Goal: Information Seeking & Learning: Learn about a topic

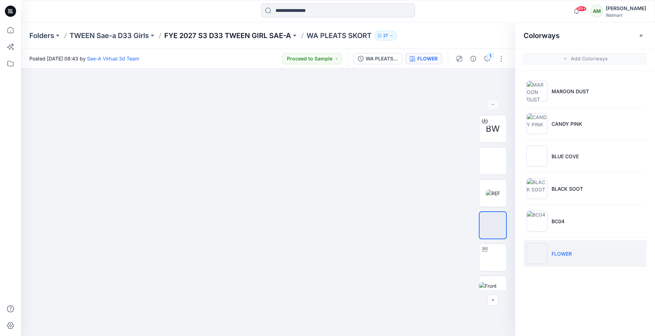
click at [246, 35] on p "FYE 2027 S3 D33 TWEEN GIRL SAE-A" at bounding box center [227, 36] width 127 height 10
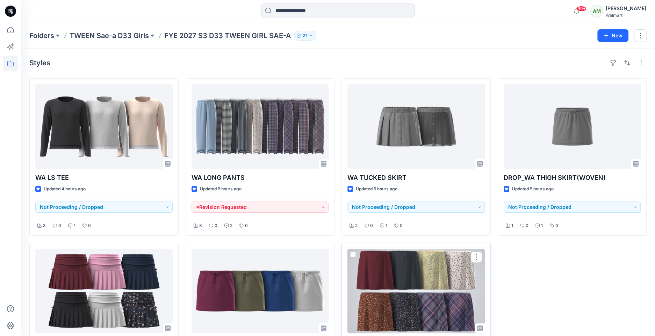
click at [366, 290] on div at bounding box center [416, 291] width 137 height 85
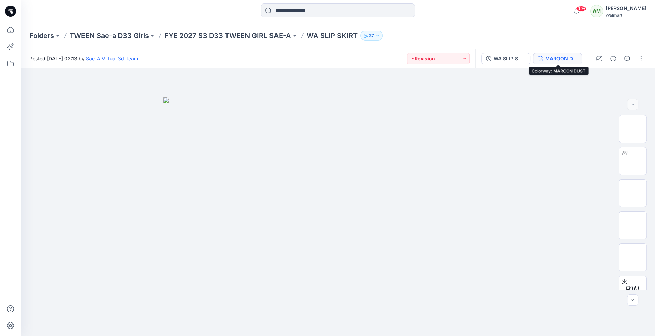
click at [562, 59] on div "MAROON DUST" at bounding box center [561, 59] width 32 height 8
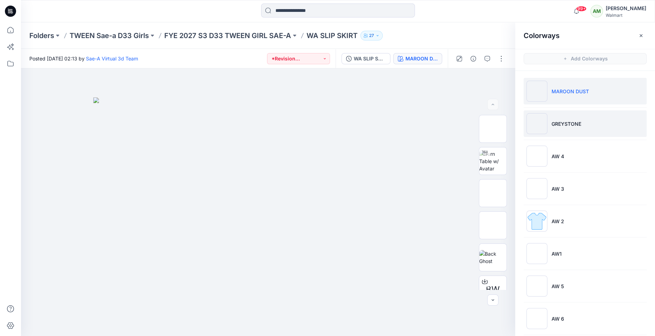
click at [575, 124] on p "GREYSTONE" at bounding box center [567, 123] width 30 height 7
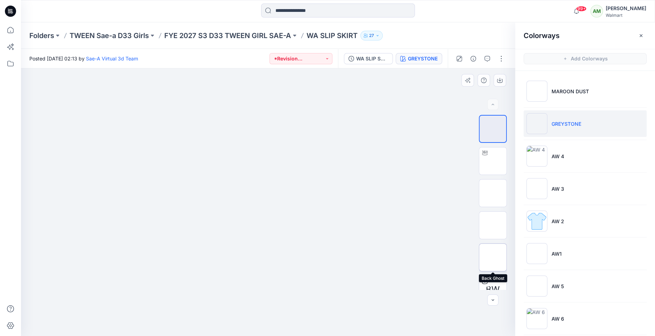
click at [493, 258] on img at bounding box center [493, 258] width 0 height 0
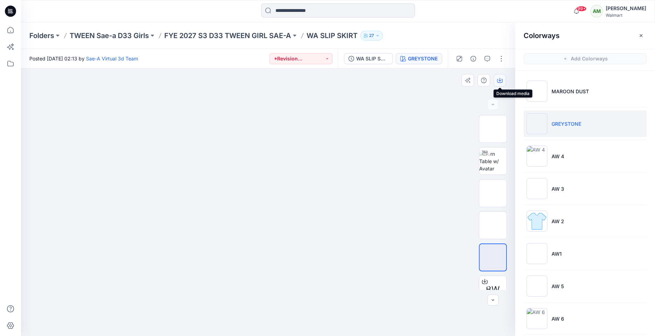
click at [500, 80] on icon "button" at bounding box center [500, 81] width 6 height 6
click at [493, 129] on img at bounding box center [493, 129] width 0 height 0
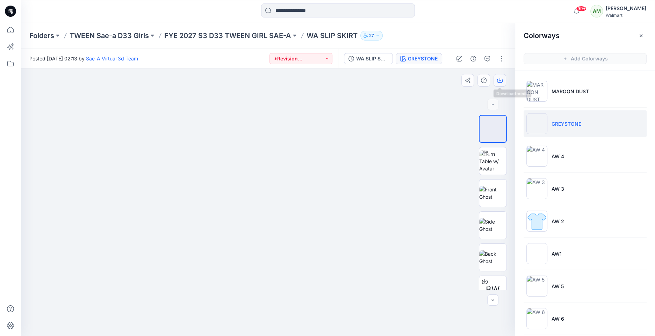
click at [500, 77] on button "button" at bounding box center [500, 80] width 13 height 13
click at [11, 61] on icon at bounding box center [10, 63] width 15 height 15
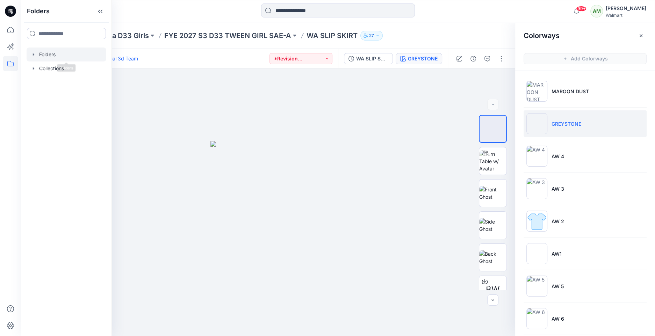
click at [34, 55] on icon "button" at bounding box center [33, 54] width 1 height 2
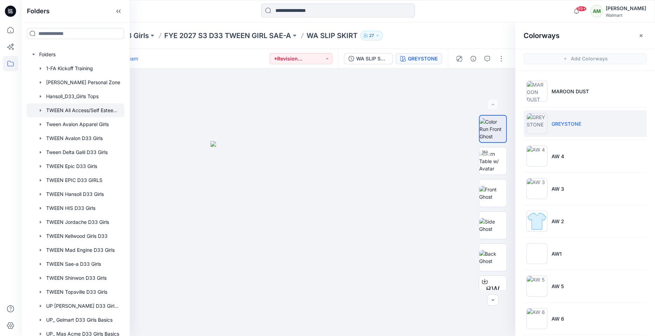
click at [78, 113] on div at bounding box center [76, 111] width 98 height 14
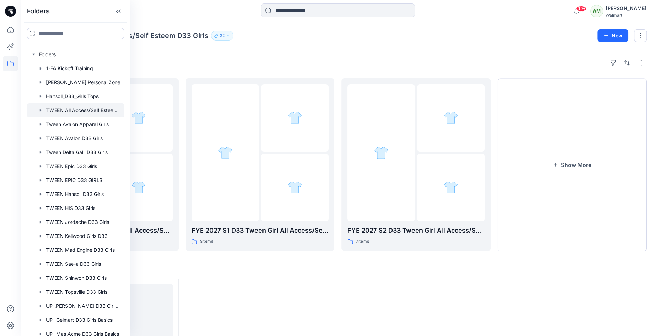
click at [277, 43] on div "Folders TWEEN All Access/Self Esteem D33 Girls 22 New" at bounding box center [338, 35] width 634 height 27
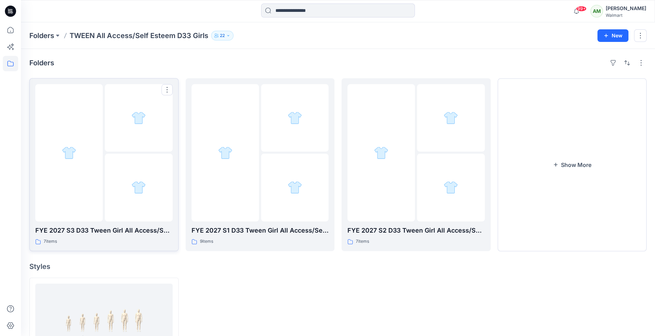
click at [131, 125] on img at bounding box center [138, 118] width 14 height 14
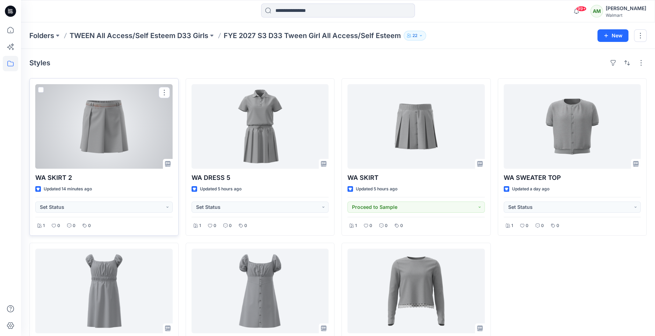
click at [69, 150] on div at bounding box center [103, 126] width 137 height 85
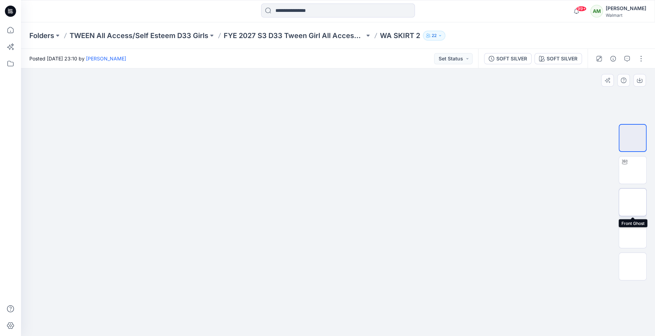
click at [633, 202] on img at bounding box center [633, 202] width 0 height 0
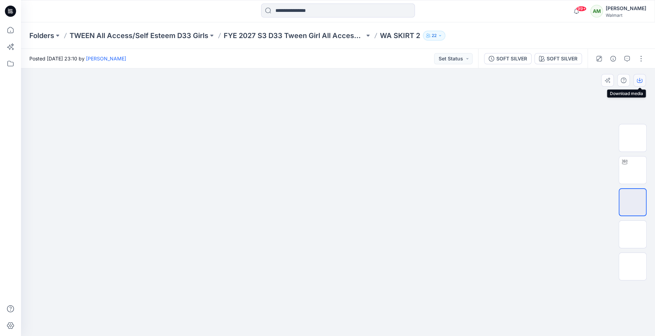
click at [638, 80] on icon "button" at bounding box center [640, 81] width 6 height 6
click at [632, 265] on img at bounding box center [632, 266] width 27 height 15
click at [641, 81] on icon "button" at bounding box center [640, 81] width 6 height 6
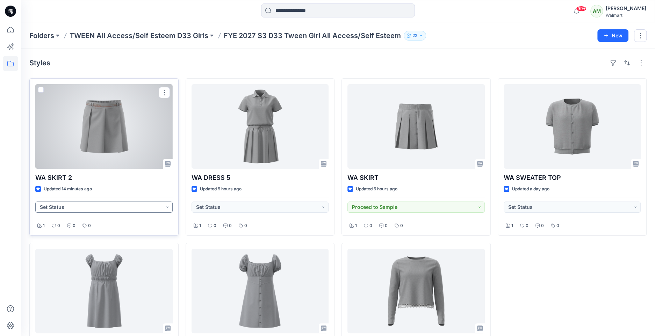
click at [120, 206] on button "Set Status" at bounding box center [103, 207] width 137 height 11
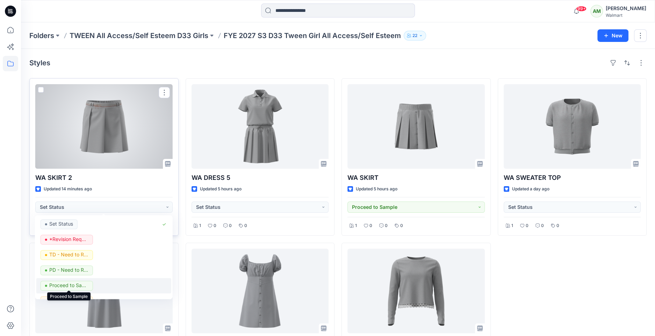
click at [71, 284] on p "Proceed to Sample" at bounding box center [68, 285] width 39 height 9
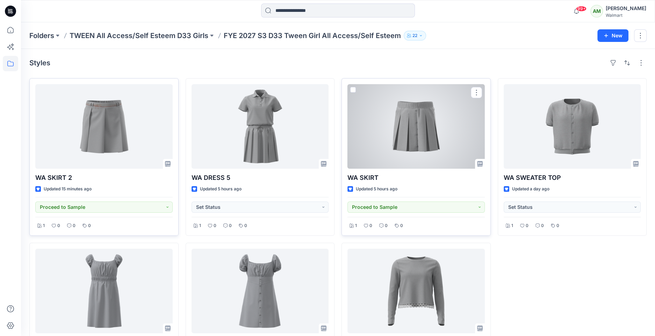
click at [431, 138] on div at bounding box center [416, 126] width 137 height 85
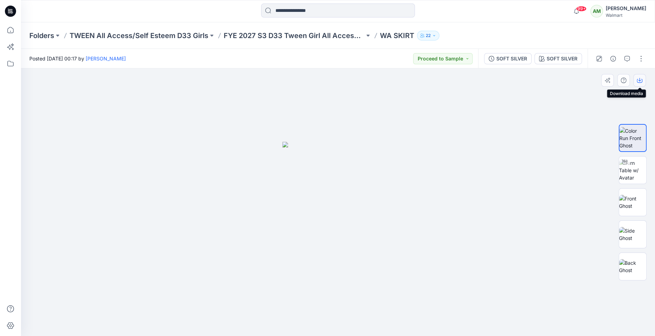
click at [642, 81] on icon "button" at bounding box center [640, 81] width 6 height 6
click at [629, 266] on img at bounding box center [632, 266] width 27 height 15
click at [639, 79] on icon "button" at bounding box center [640, 81] width 6 height 6
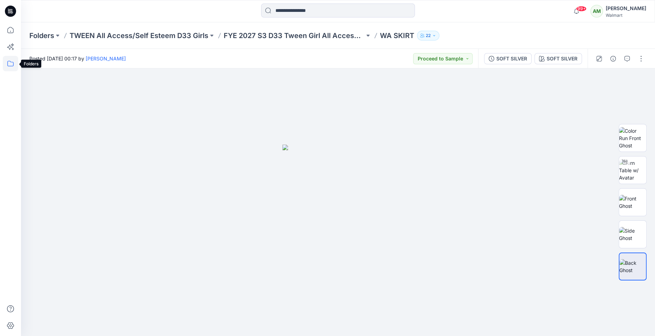
click at [10, 62] on icon at bounding box center [10, 63] width 15 height 15
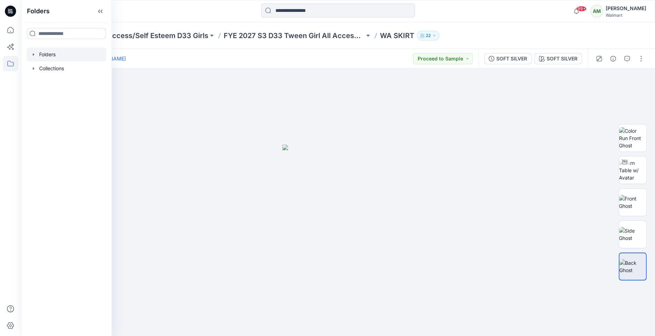
click at [31, 53] on icon "button" at bounding box center [34, 55] width 6 height 6
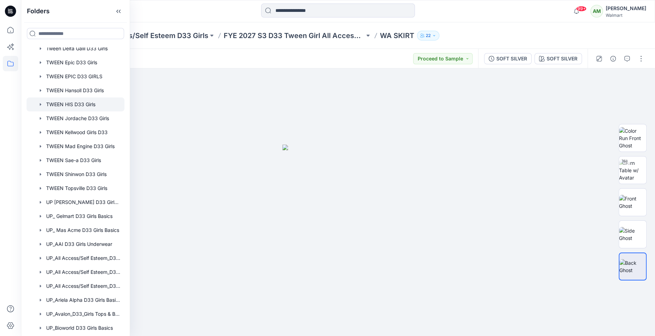
scroll to position [150, 0]
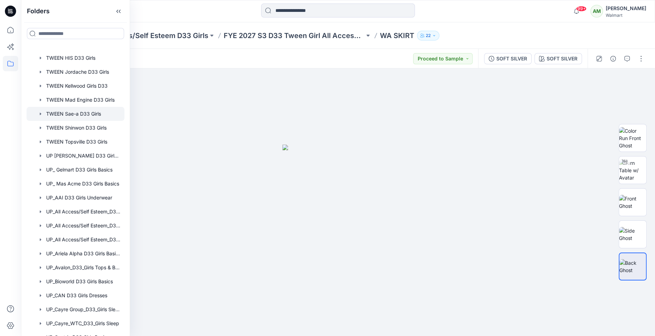
click at [81, 115] on div at bounding box center [76, 114] width 98 height 14
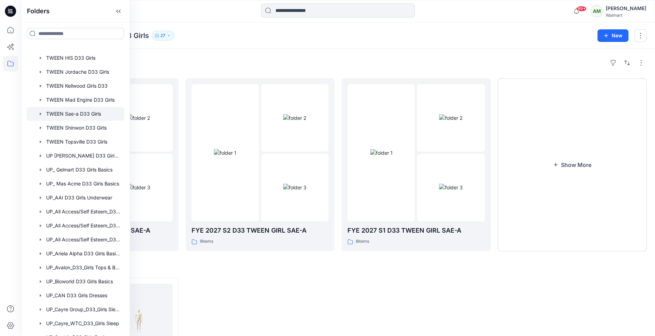
click at [221, 31] on div "Folders TWEEN Sae-a D33 Girls 27" at bounding box center [310, 36] width 563 height 10
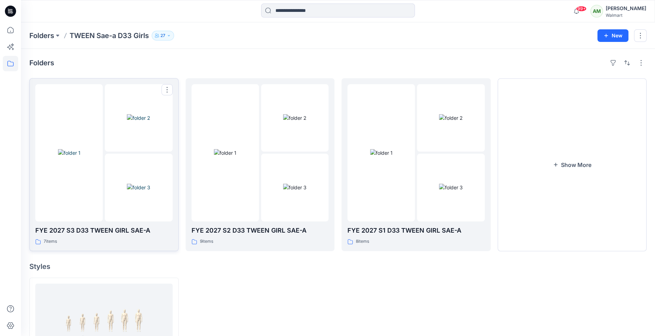
click at [127, 184] on img at bounding box center [138, 187] width 23 height 7
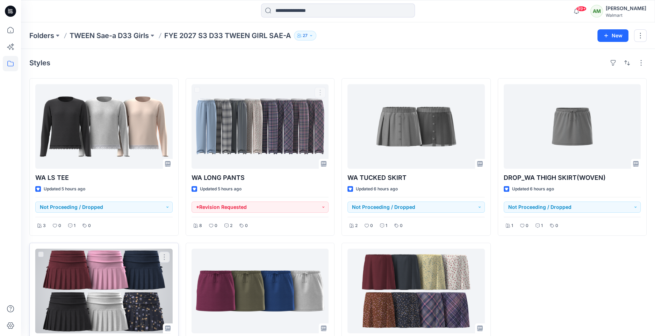
click at [141, 259] on div at bounding box center [103, 291] width 137 height 85
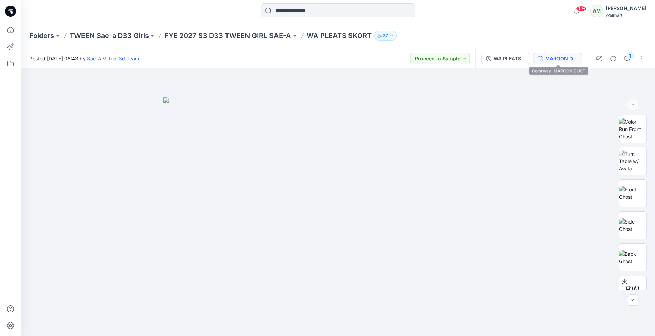
click at [567, 62] on div "MAROON DUST" at bounding box center [561, 59] width 32 height 8
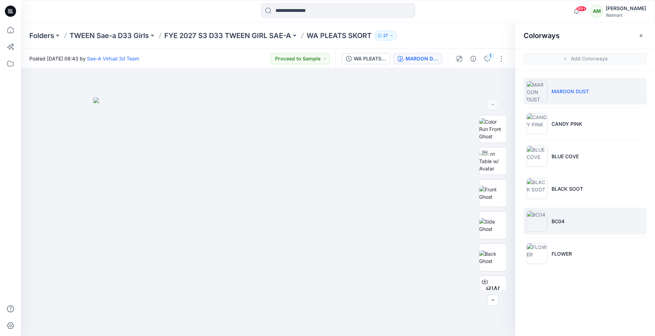
click at [554, 214] on li "BC04" at bounding box center [585, 221] width 123 height 27
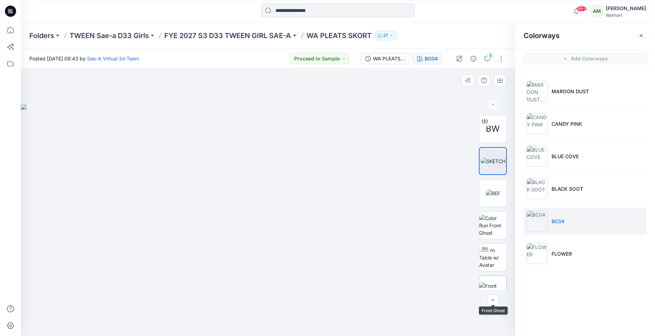
click at [492, 283] on img at bounding box center [492, 290] width 27 height 15
click at [502, 74] on button "button" at bounding box center [500, 80] width 13 height 13
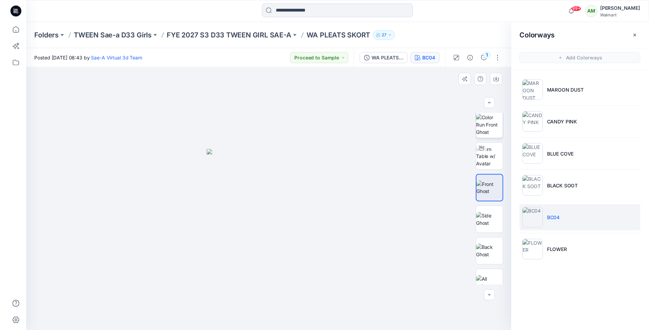
scroll to position [99, 0]
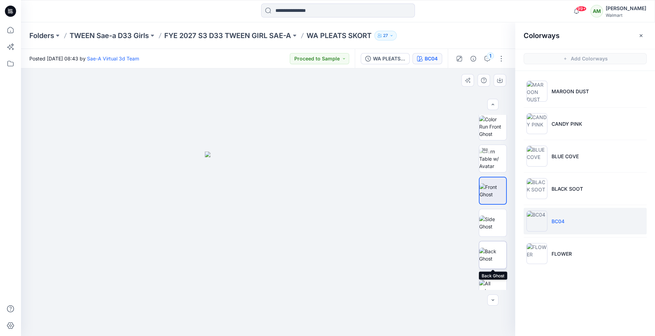
click at [490, 257] on img at bounding box center [492, 255] width 27 height 15
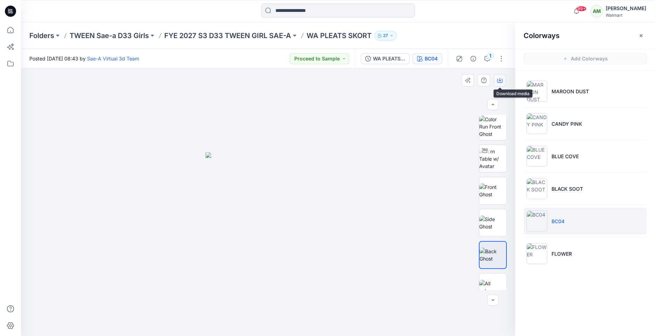
click at [498, 83] on button "button" at bounding box center [500, 80] width 13 height 13
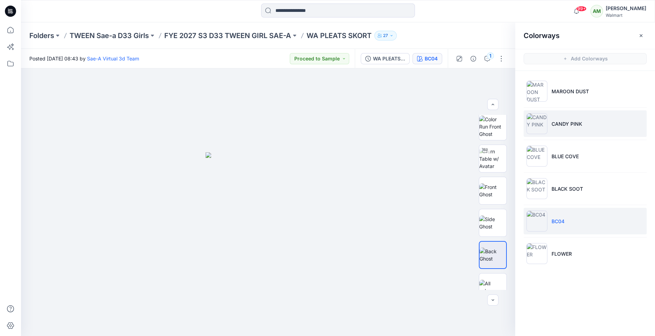
click at [572, 118] on li "CANDY PINK" at bounding box center [585, 123] width 123 height 27
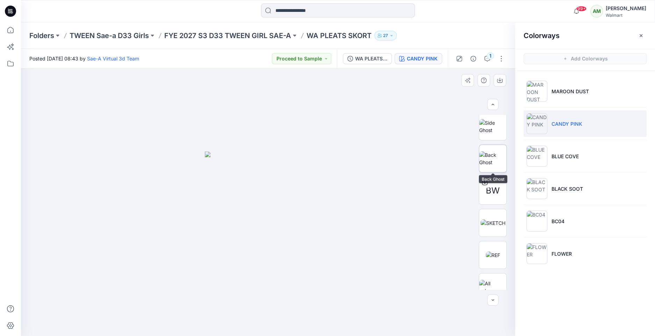
click at [493, 157] on img at bounding box center [492, 158] width 27 height 15
click at [500, 80] on icon "button" at bounding box center [500, 79] width 3 height 3
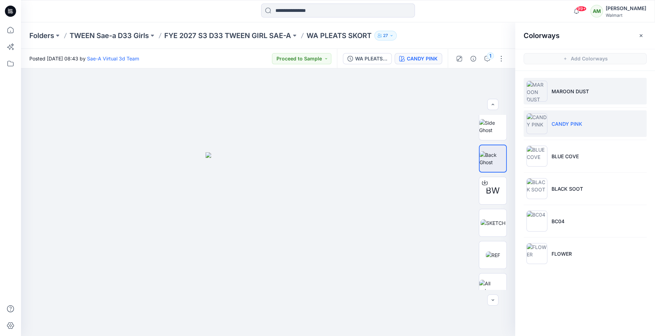
click at [568, 91] on p "MAROON DUST" at bounding box center [570, 91] width 37 height 7
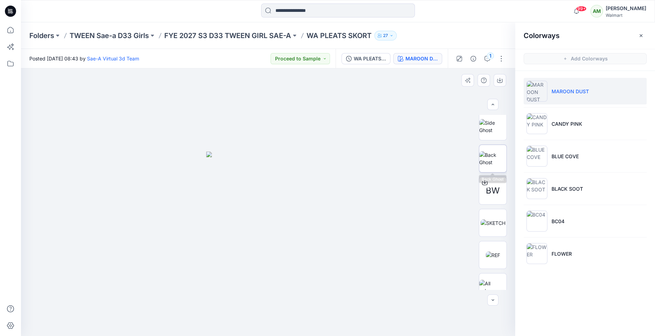
click at [495, 158] on img at bounding box center [492, 158] width 27 height 15
click at [500, 81] on icon "button" at bounding box center [500, 79] width 3 height 3
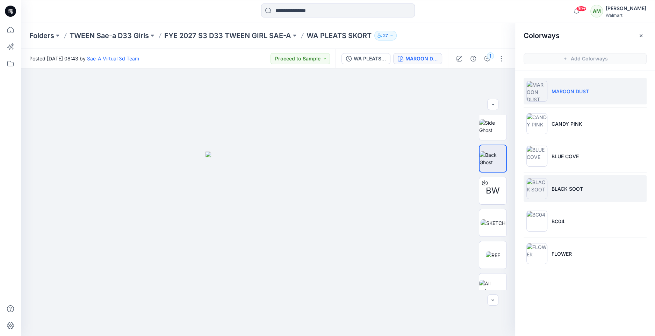
click at [564, 188] on p "BLACK SOOT" at bounding box center [567, 188] width 31 height 7
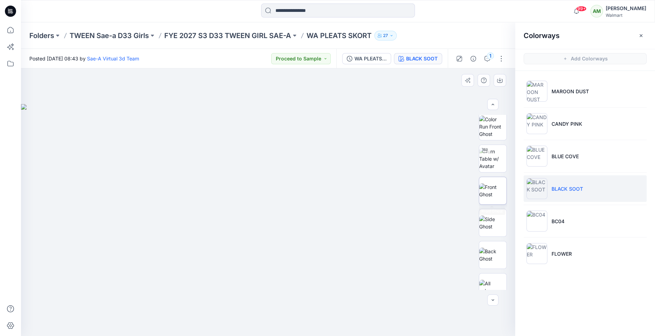
click at [499, 191] on img at bounding box center [492, 191] width 27 height 15
click at [500, 80] on icon "button" at bounding box center [500, 81] width 6 height 6
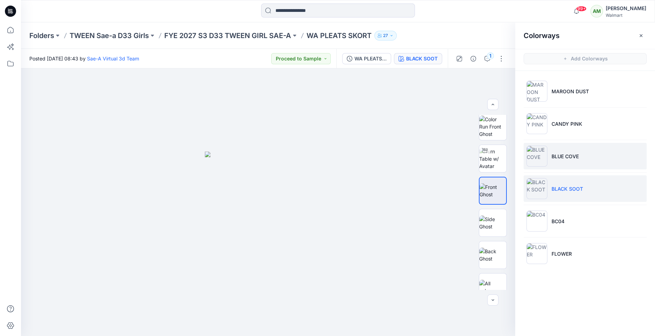
click at [548, 151] on li "BLUE COVE" at bounding box center [585, 156] width 123 height 27
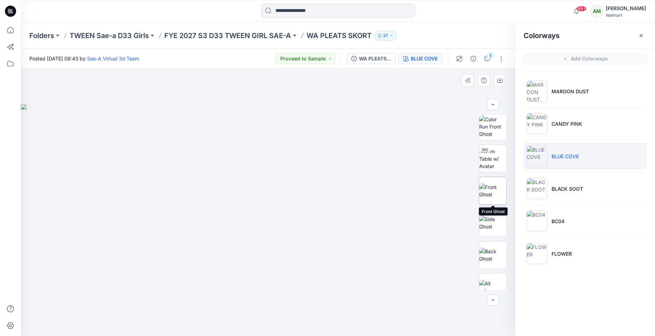
click at [491, 184] on img at bounding box center [492, 191] width 27 height 15
click at [499, 79] on icon "button" at bounding box center [500, 81] width 6 height 6
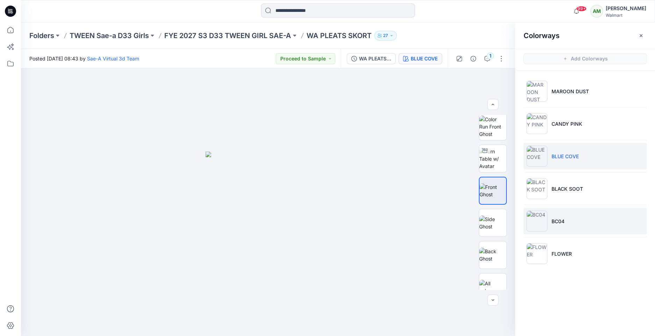
click at [564, 208] on li "BC04" at bounding box center [585, 221] width 123 height 27
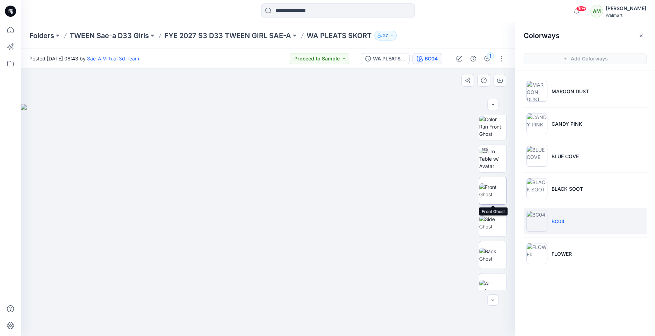
click at [494, 185] on img at bounding box center [492, 191] width 27 height 15
click at [500, 78] on icon "button" at bounding box center [500, 79] width 3 height 3
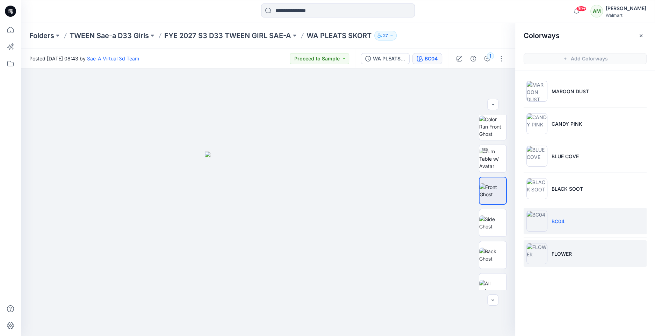
click at [557, 250] on p "FLOWER" at bounding box center [562, 253] width 20 height 7
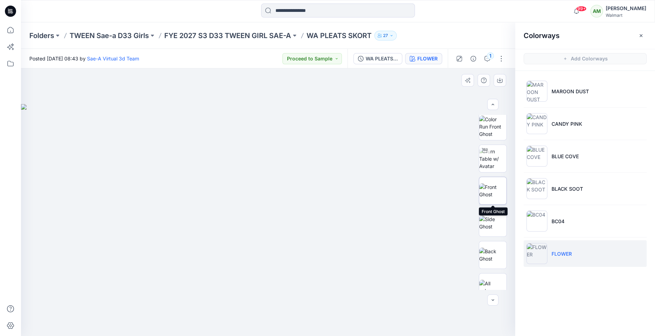
click at [487, 184] on img at bounding box center [492, 191] width 27 height 15
click at [501, 82] on icon "button" at bounding box center [500, 81] width 6 height 6
click at [383, 270] on div at bounding box center [268, 203] width 494 height 268
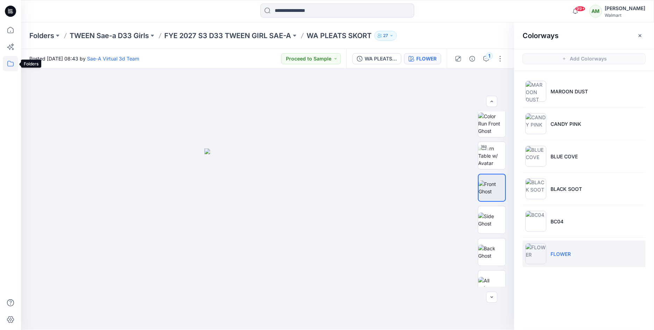
click at [5, 67] on icon at bounding box center [10, 63] width 15 height 15
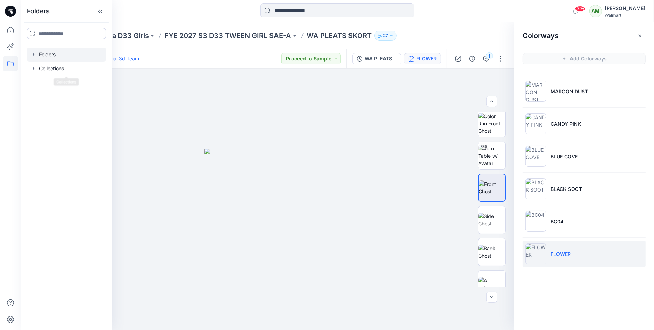
click at [34, 52] on icon "button" at bounding box center [34, 55] width 6 height 6
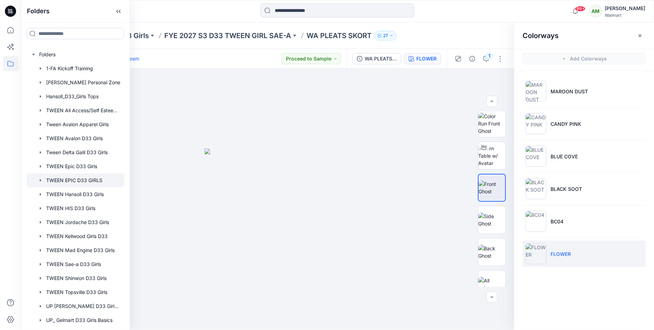
click at [76, 181] on div at bounding box center [76, 180] width 98 height 14
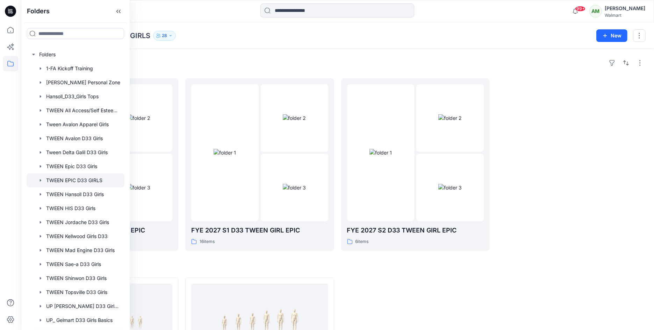
click at [228, 61] on div "Folders" at bounding box center [337, 62] width 616 height 11
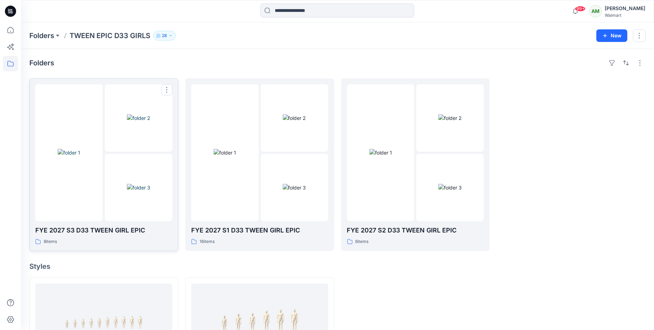
click at [127, 184] on img at bounding box center [138, 187] width 23 height 7
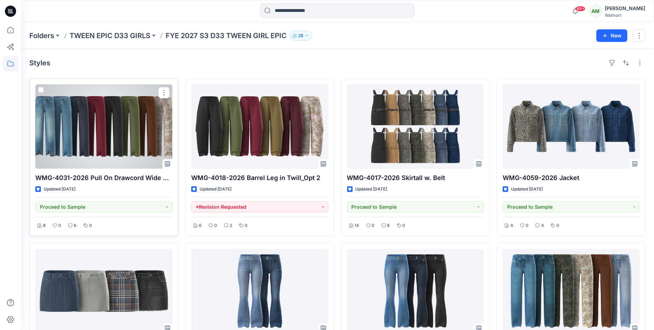
click at [126, 130] on div at bounding box center [103, 126] width 137 height 85
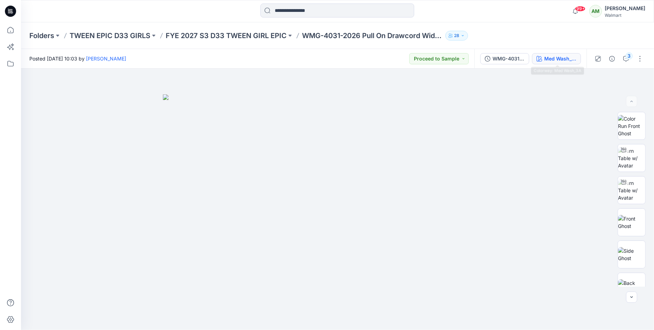
click at [560, 58] on div "Med Wash_3A" at bounding box center [560, 59] width 32 height 8
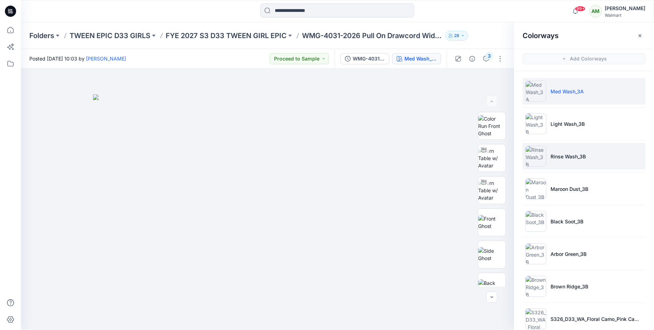
click at [583, 156] on p "Rinse Wash_3B" at bounding box center [568, 156] width 35 height 7
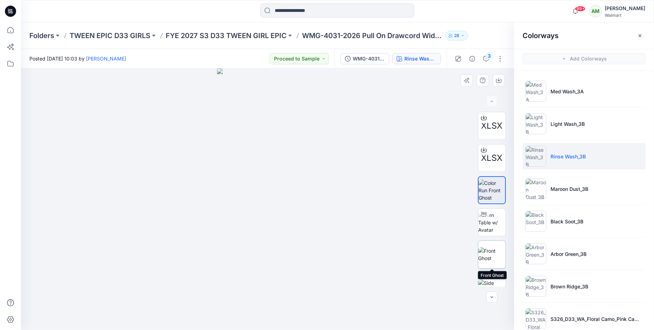
click at [493, 255] on img at bounding box center [491, 254] width 27 height 15
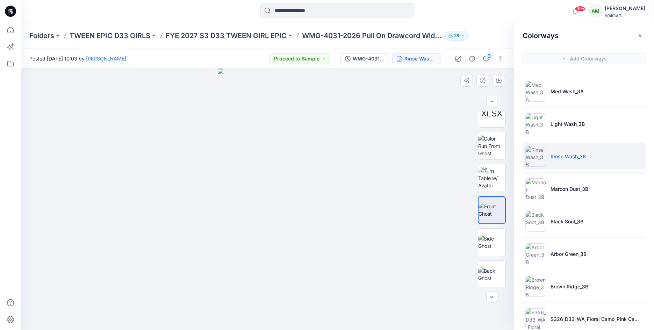
scroll to position [46, 0]
click at [491, 269] on img at bounding box center [491, 273] width 27 height 15
click at [499, 79] on icon "button" at bounding box center [499, 81] width 6 height 6
click at [273, 33] on p "FYE 2027 S3 D33 TWEEN GIRL EPIC" at bounding box center [226, 36] width 121 height 10
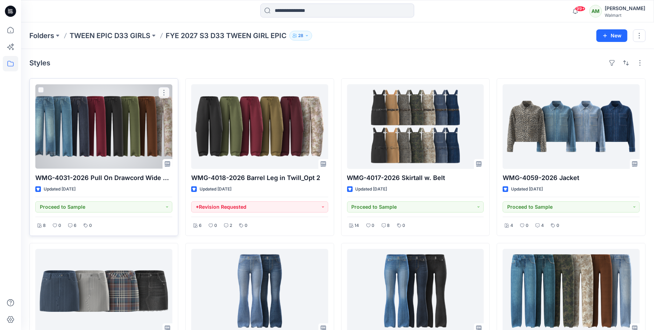
click at [133, 106] on div at bounding box center [103, 126] width 137 height 85
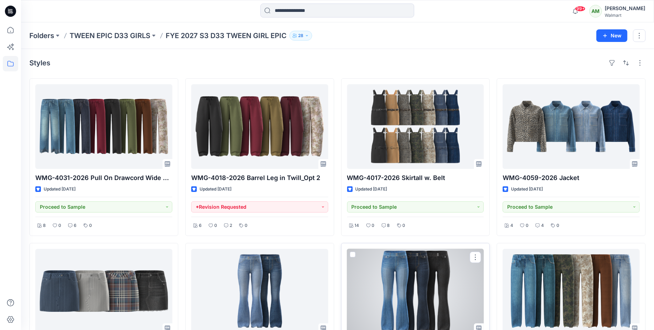
scroll to position [1, 0]
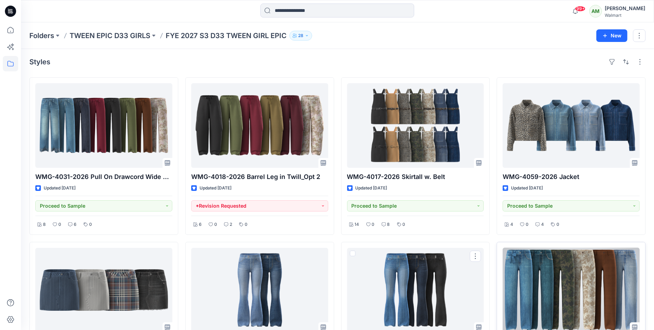
click at [537, 262] on div at bounding box center [571, 290] width 137 height 85
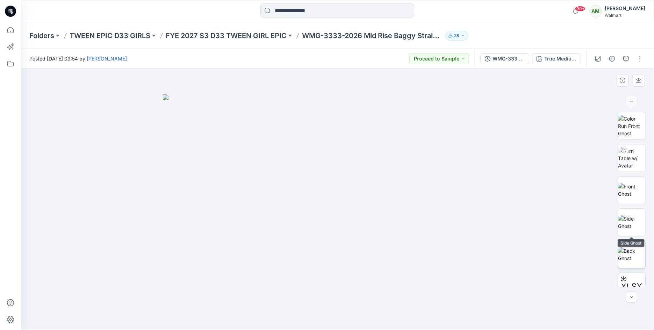
click at [637, 252] on img at bounding box center [631, 254] width 27 height 15
click at [641, 80] on icon "button" at bounding box center [639, 81] width 6 height 4
click at [259, 36] on p "FYE 2027 S3 D33 TWEEN GIRL EPIC" at bounding box center [226, 36] width 121 height 10
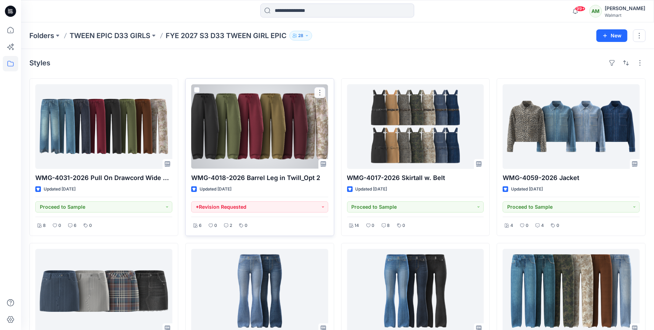
click at [240, 129] on div at bounding box center [259, 126] width 137 height 85
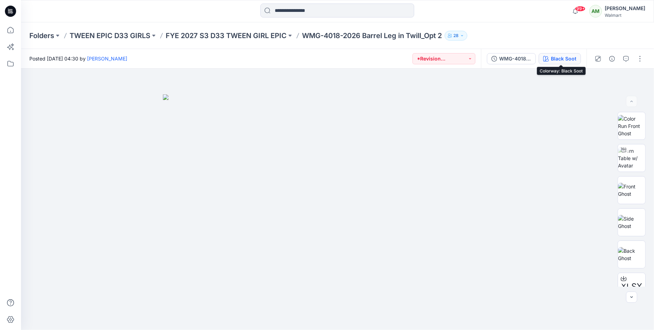
click at [562, 59] on div "Black Soot" at bounding box center [564, 59] width 26 height 8
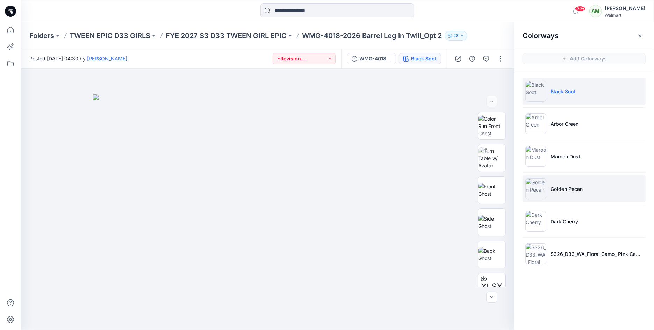
click at [565, 186] on p "Golden Pecan" at bounding box center [567, 188] width 32 height 7
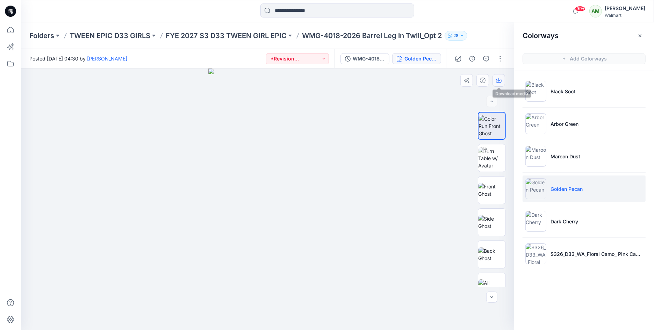
click at [501, 80] on icon "button" at bounding box center [499, 81] width 6 height 4
click at [487, 250] on img at bounding box center [491, 254] width 27 height 15
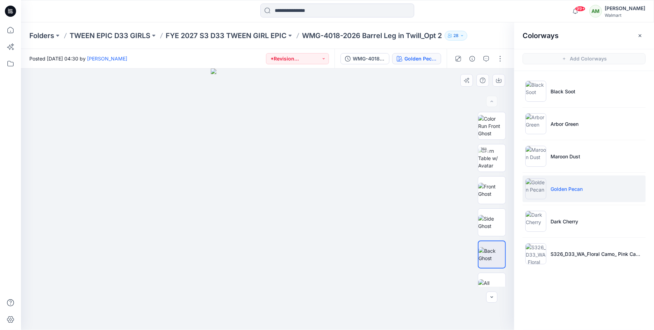
click at [337, 186] on div at bounding box center [267, 200] width 493 height 262
click at [499, 78] on icon "button" at bounding box center [499, 79] width 3 height 3
click at [570, 96] on li "Black Soot" at bounding box center [584, 91] width 123 height 27
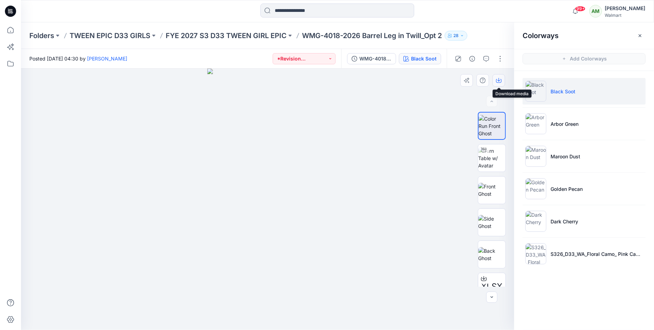
click at [500, 81] on icon "button" at bounding box center [499, 81] width 6 height 6
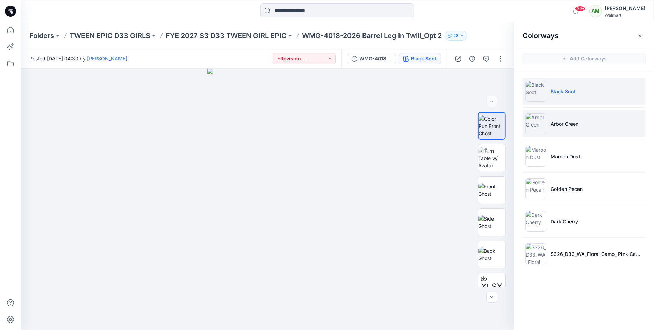
click at [565, 120] on p "Arbor Green" at bounding box center [565, 123] width 28 height 7
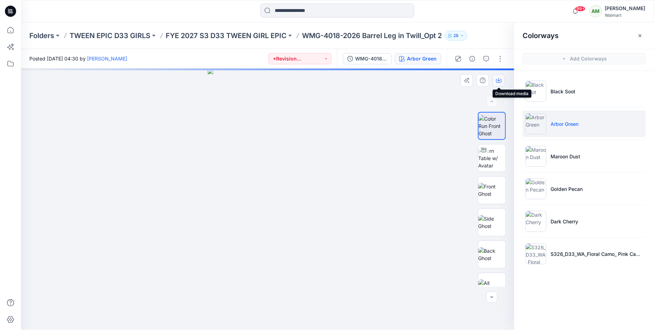
click at [499, 80] on icon "button" at bounding box center [499, 81] width 6 height 6
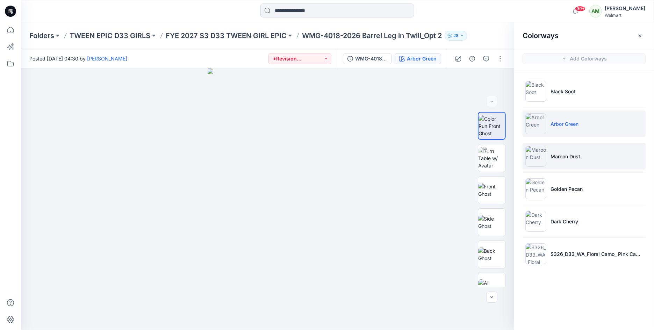
click at [563, 158] on p "Maroon Dust" at bounding box center [566, 156] width 30 height 7
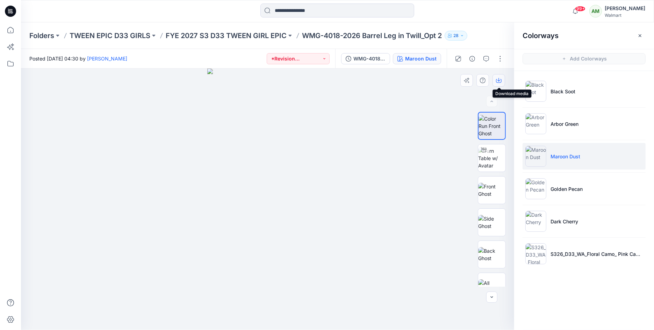
click at [498, 79] on icon "button" at bounding box center [499, 81] width 6 height 6
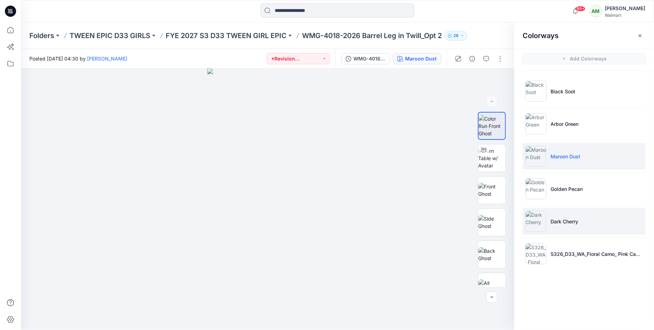
click at [565, 221] on p "Dark Cherry" at bounding box center [565, 221] width 28 height 7
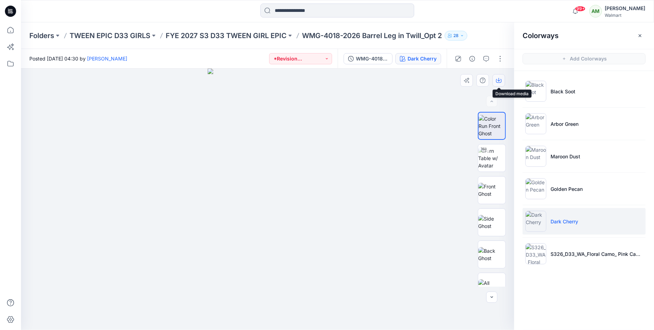
click at [500, 84] on button "button" at bounding box center [499, 80] width 13 height 13
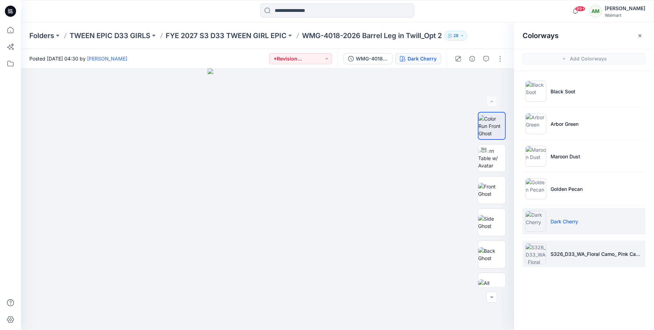
click at [557, 245] on li "S326_D33_WA_Floral Camo_ Pink Cameo_G2948i" at bounding box center [584, 254] width 123 height 27
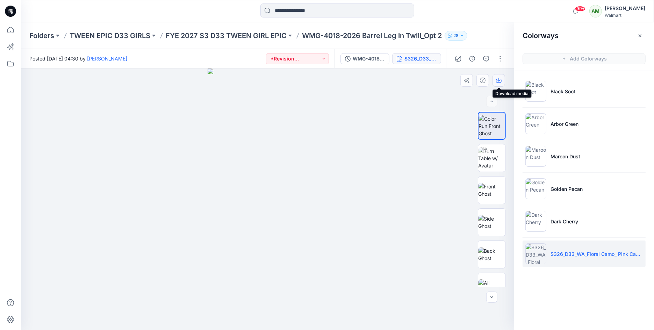
click at [500, 79] on icon "button" at bounding box center [499, 81] width 6 height 6
click at [231, 36] on p "FYE 2027 S3 D33 TWEEN GIRL EPIC" at bounding box center [226, 36] width 121 height 10
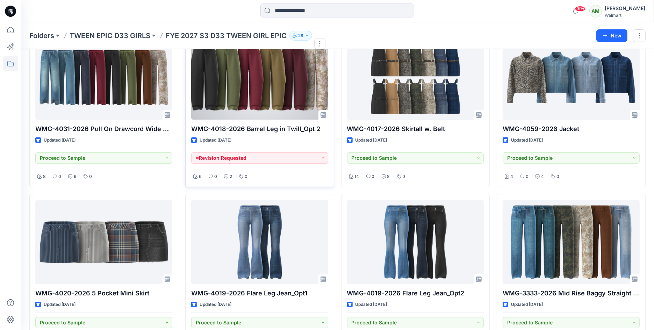
scroll to position [69, 0]
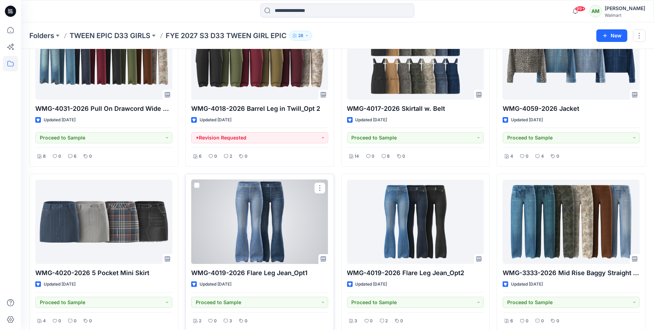
click at [269, 224] on div at bounding box center [259, 222] width 137 height 85
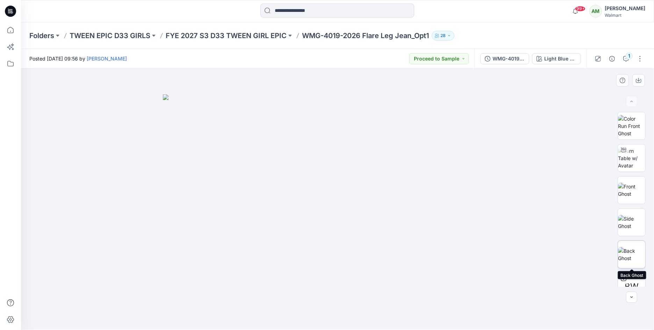
click at [634, 249] on img at bounding box center [631, 254] width 27 height 15
click at [544, 54] on button "Light Blue Wash" at bounding box center [556, 58] width 49 height 11
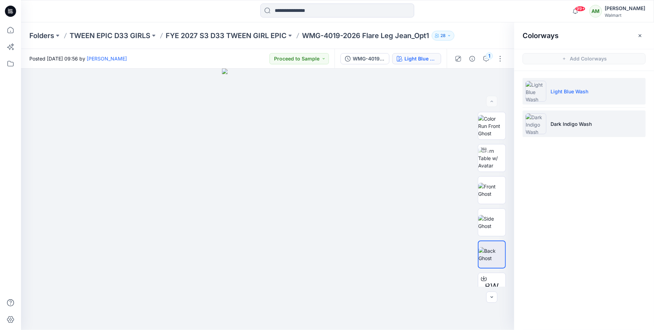
click at [550, 122] on li "Dark Indigo Wash" at bounding box center [584, 123] width 123 height 27
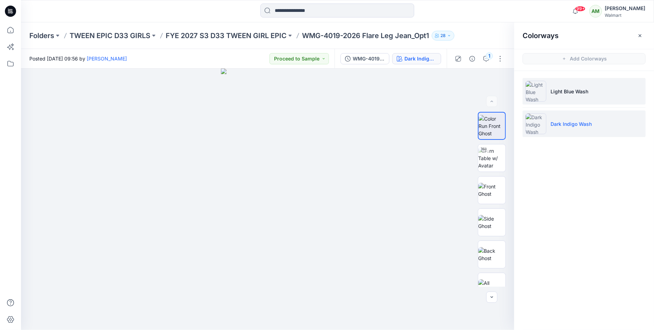
click at [557, 96] on li "Light Blue Wash" at bounding box center [584, 91] width 123 height 27
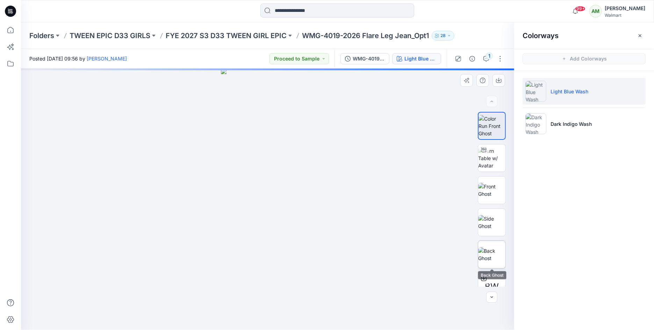
click at [493, 247] on img at bounding box center [491, 254] width 27 height 15
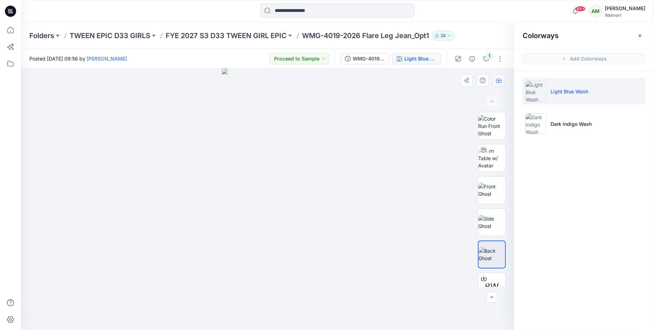
click at [499, 80] on icon "button" at bounding box center [499, 79] width 3 height 3
click at [258, 40] on p "FYE 2027 S3 D33 TWEEN GIRL EPIC" at bounding box center [226, 36] width 121 height 10
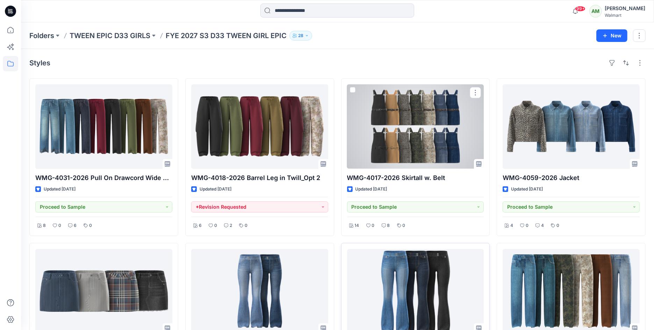
click at [396, 277] on div at bounding box center [415, 291] width 137 height 85
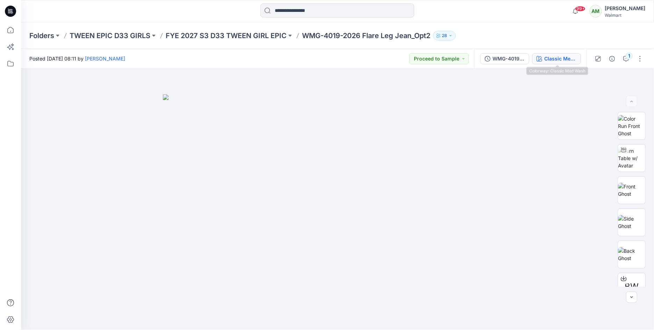
click at [551, 58] on div "Classic Med Wash" at bounding box center [560, 59] width 32 height 8
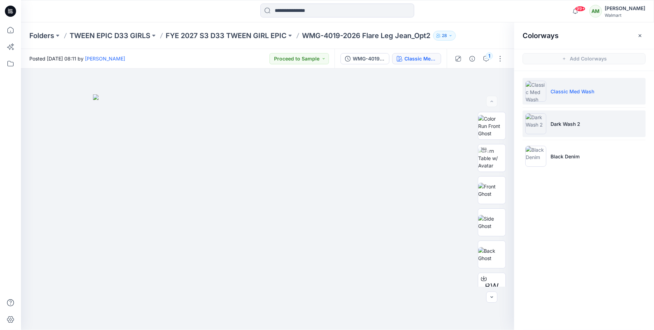
click at [571, 121] on p "Dark Wash 2" at bounding box center [566, 123] width 30 height 7
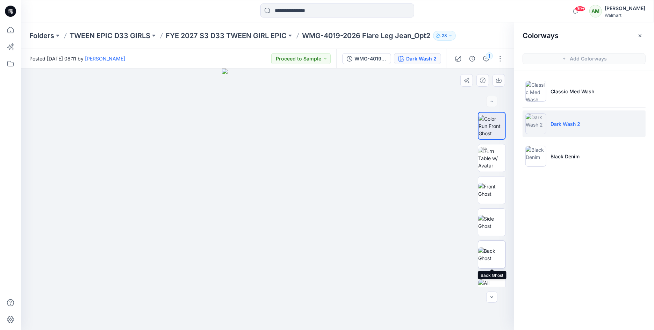
click at [491, 257] on img at bounding box center [491, 254] width 27 height 15
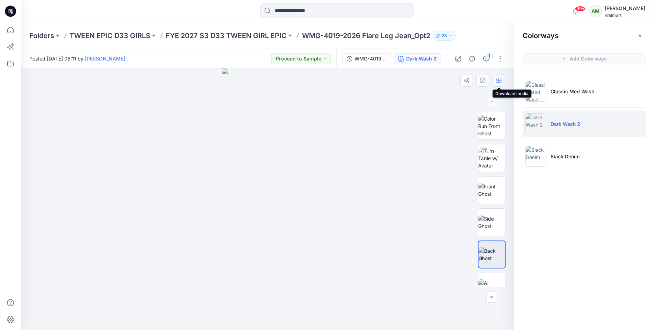
click at [498, 79] on icon "button" at bounding box center [499, 81] width 6 height 6
click at [262, 33] on p "FYE 2027 S3 D33 TWEEN GIRL EPIC" at bounding box center [226, 36] width 121 height 10
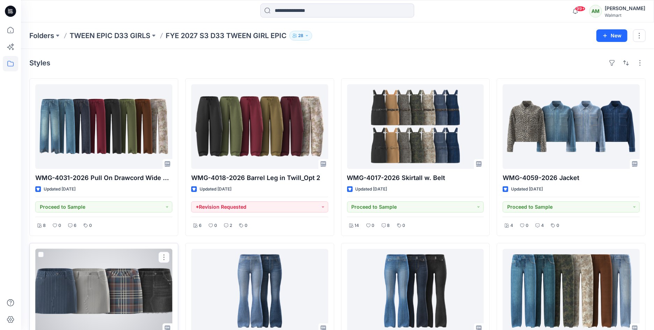
click at [148, 265] on div at bounding box center [103, 291] width 137 height 85
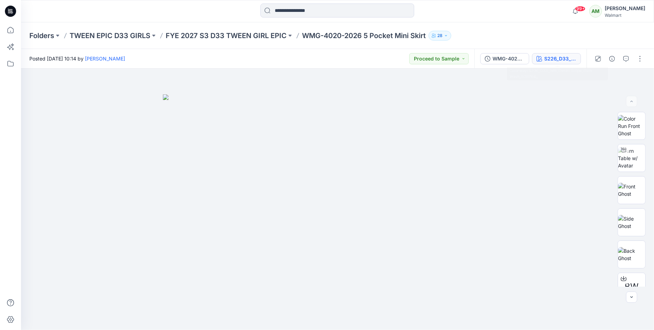
click at [544, 60] on button "S226_D33_WN_Denim Stripe_Dark Wash_G2876B_" at bounding box center [556, 58] width 49 height 11
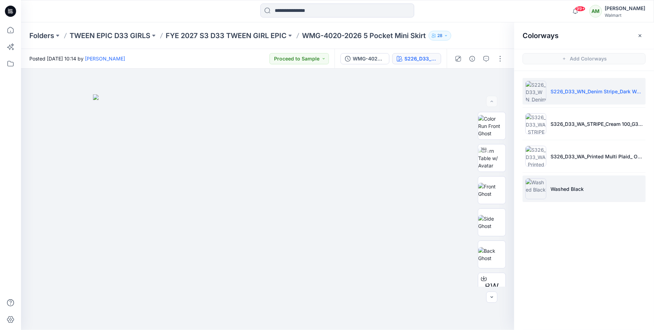
click at [558, 188] on p "Washed Black" at bounding box center [567, 188] width 33 height 7
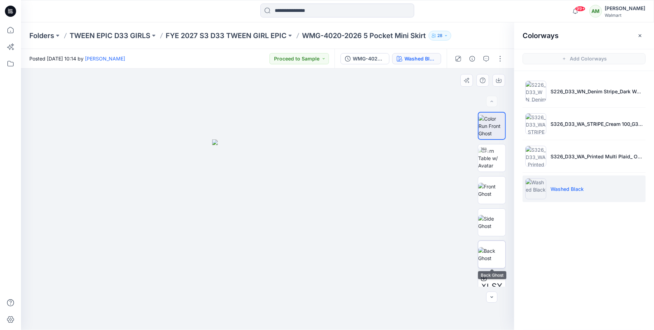
click at [496, 247] on img at bounding box center [491, 254] width 27 height 15
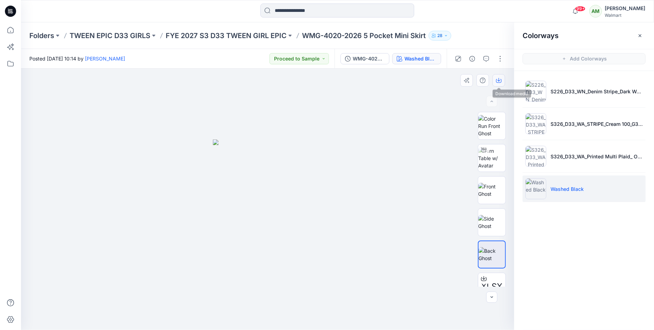
click at [497, 81] on icon "button" at bounding box center [499, 81] width 6 height 6
click at [18, 63] on icon at bounding box center [10, 63] width 15 height 15
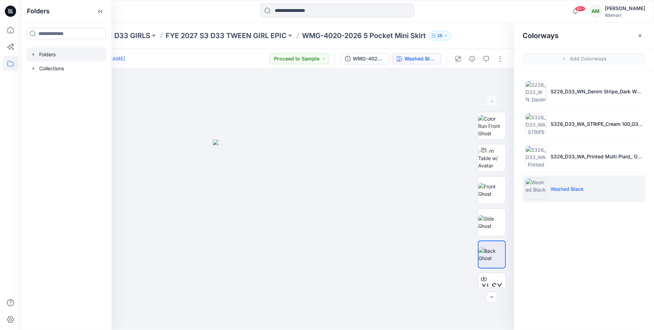
click at [35, 54] on icon "button" at bounding box center [34, 55] width 6 height 6
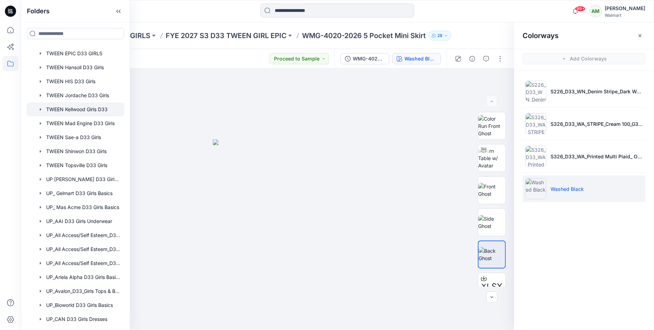
scroll to position [163, 0]
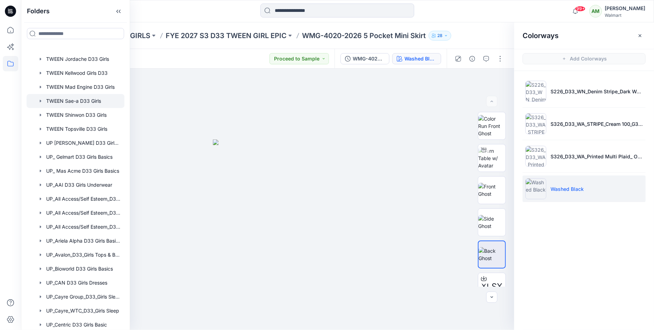
click at [85, 97] on div at bounding box center [76, 101] width 98 height 14
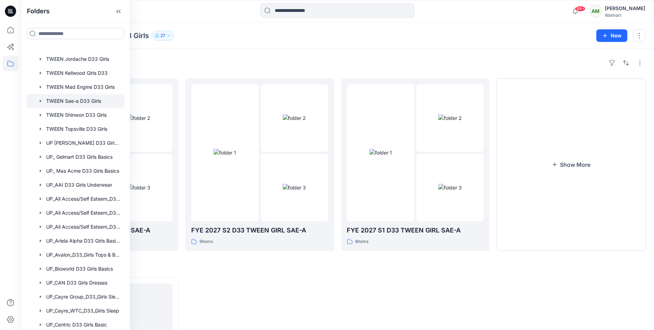
click at [340, 40] on div "Folders TWEEN Sae-a D33 Girls 27" at bounding box center [310, 36] width 562 height 10
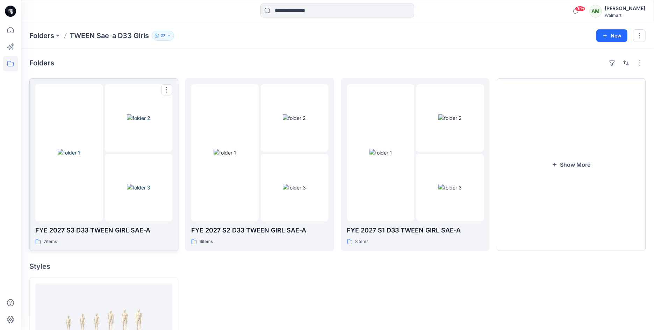
click at [135, 122] on img at bounding box center [138, 117] width 23 height 7
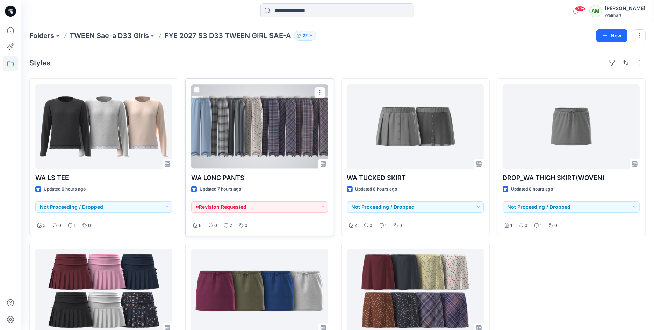
click at [298, 134] on div at bounding box center [259, 126] width 137 height 85
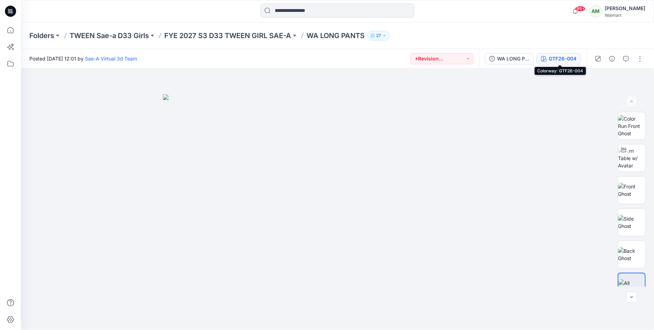
click at [562, 58] on div "GTF26-004" at bounding box center [563, 59] width 28 height 8
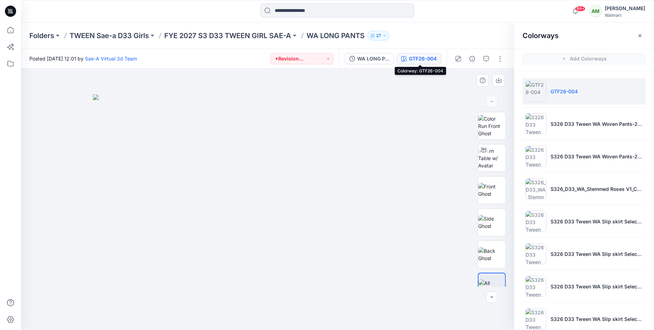
click at [125, 164] on img at bounding box center [268, 212] width 350 height 236
click at [491, 157] on img at bounding box center [491, 158] width 27 height 22
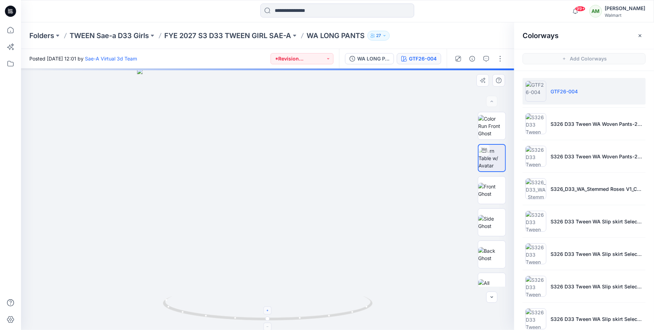
click at [268, 311] on icon at bounding box center [268, 311] width 2 height 2
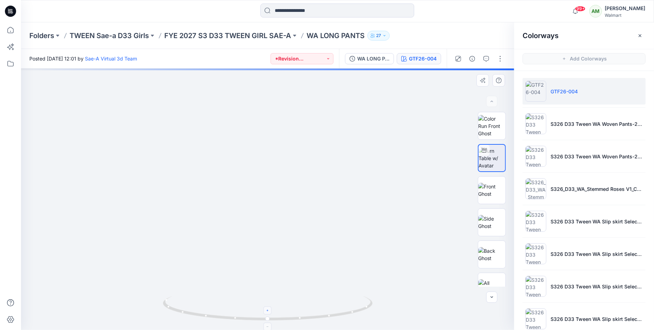
click at [268, 311] on icon at bounding box center [268, 311] width 2 height 2
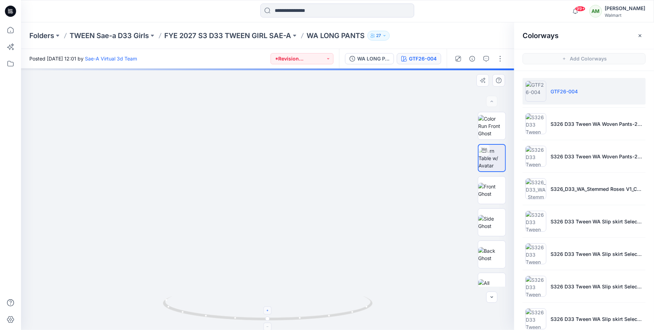
click at [268, 311] on icon at bounding box center [268, 311] width 2 height 2
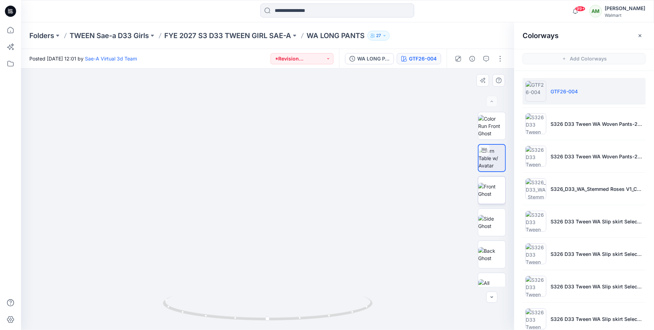
click at [485, 193] on img at bounding box center [491, 190] width 27 height 15
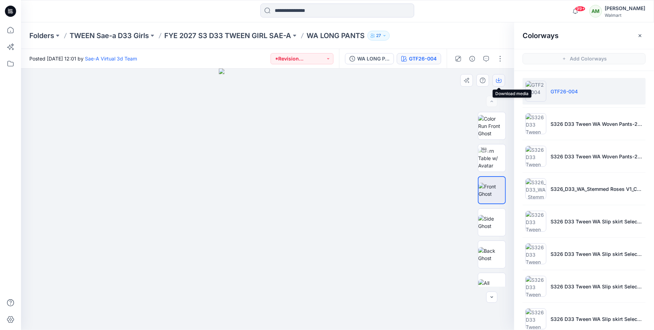
click at [501, 79] on icon "button" at bounding box center [499, 81] width 6 height 4
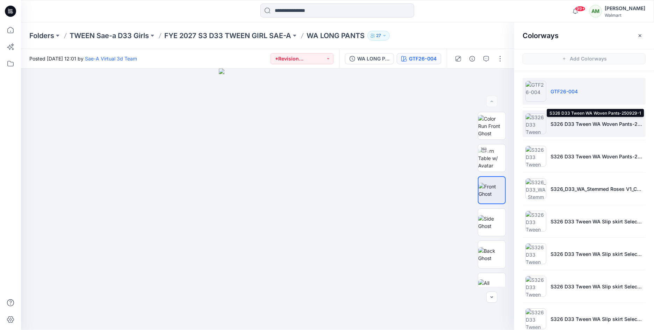
click at [582, 124] on p "S326 D33 Tween WA Woven Pants-250929-1" at bounding box center [597, 123] width 92 height 7
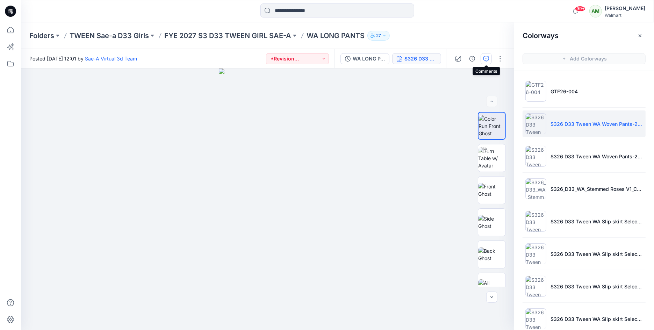
click at [487, 57] on icon "button" at bounding box center [487, 59] width 6 height 6
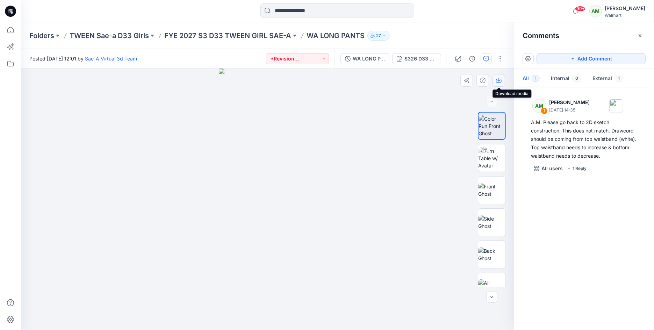
click at [501, 79] on icon "button" at bounding box center [499, 81] width 6 height 4
click at [356, 117] on div at bounding box center [267, 200] width 493 height 262
click at [422, 56] on div "S326 D33 Tween WA Woven Pants-250929-1" at bounding box center [421, 59] width 32 height 8
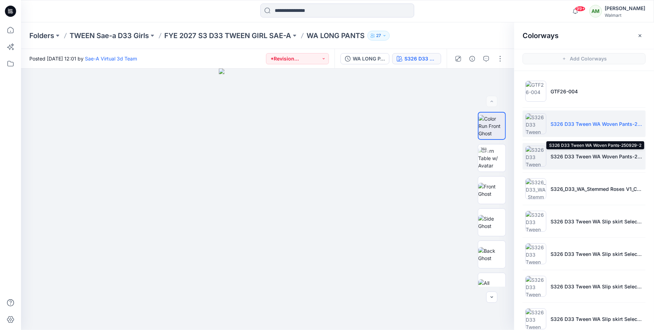
click at [566, 156] on p "S326 D33 Tween WA Woven Pants-250929-2" at bounding box center [597, 156] width 92 height 7
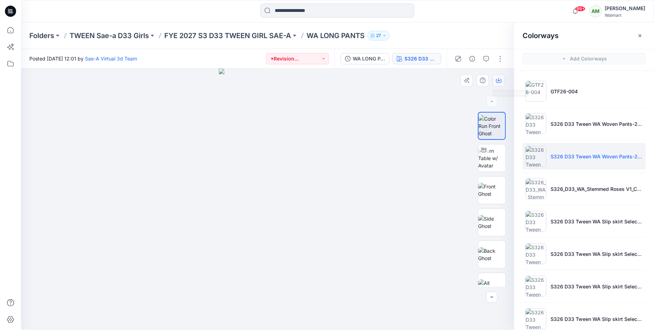
click at [498, 80] on icon "button" at bounding box center [499, 81] width 6 height 6
click at [579, 181] on li "S326_D33_WA_Stemmed Roses V1_CW4_Cream 100_WM_MILLSHEET" at bounding box center [584, 189] width 123 height 27
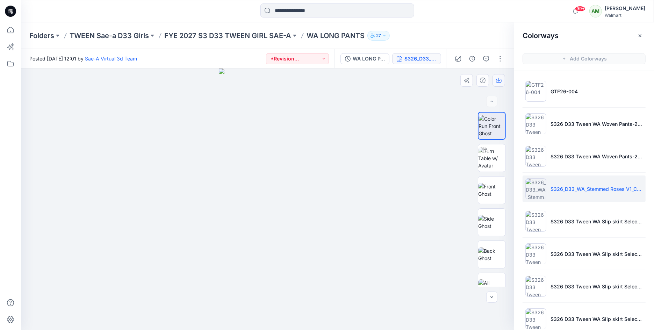
click at [500, 79] on icon "button" at bounding box center [499, 81] width 6 height 6
click at [560, 218] on p "S326 D33 Tween WA Slip skirt Selected-250923-1" at bounding box center [597, 221] width 92 height 7
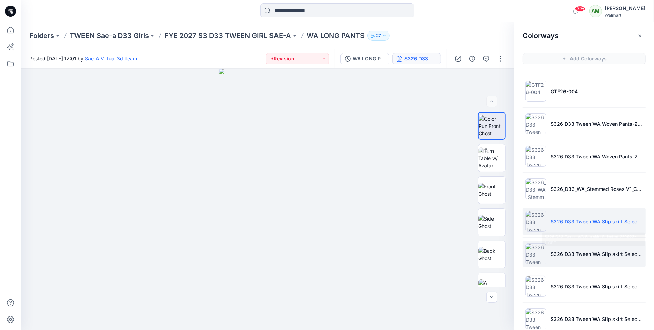
click at [561, 257] on li "S326 D33 Tween WA Slip skirt Selected-250923-1_OPT" at bounding box center [584, 254] width 123 height 27
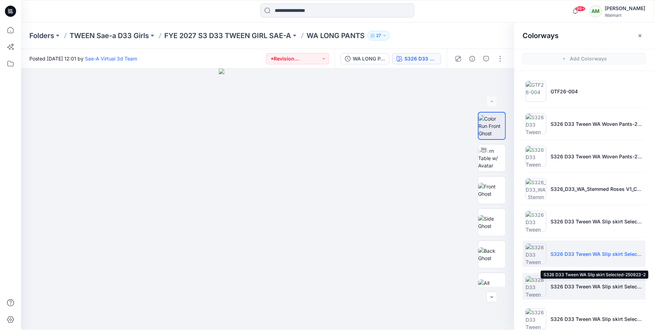
click at [562, 284] on p "S326 D33 Tween WA Slip skirt Selected-250923-2" at bounding box center [597, 286] width 92 height 7
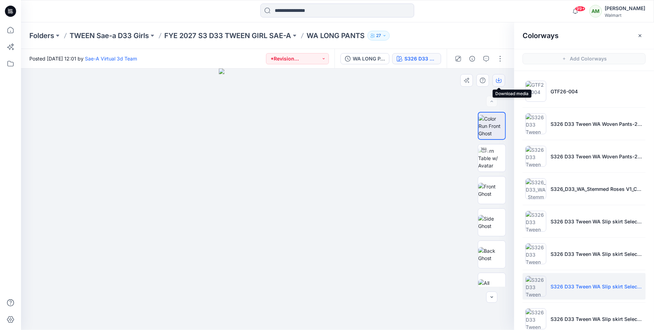
click at [501, 80] on icon "button" at bounding box center [499, 81] width 6 height 6
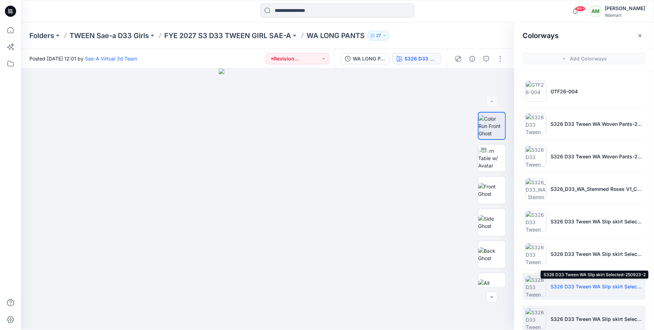
click at [571, 308] on li "S326 D33 Tween WA Slip skirt Selected-250923-2_OPT" at bounding box center [584, 319] width 123 height 27
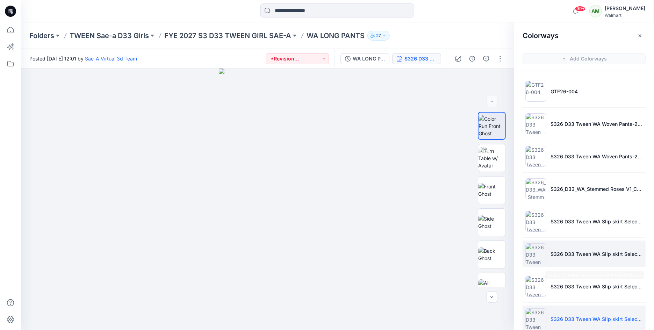
click at [567, 256] on p "S326 D33 Tween WA Slip skirt Selected-250923-1_OPT" at bounding box center [597, 253] width 92 height 7
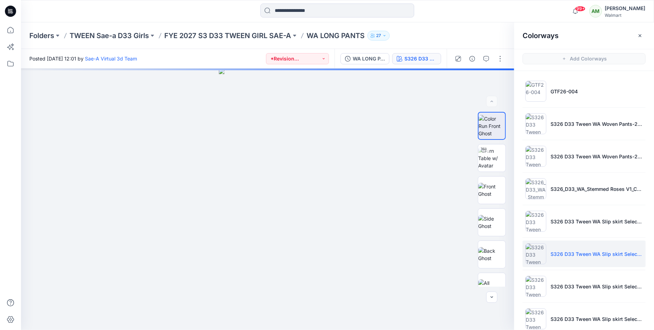
scroll to position [12, 0]
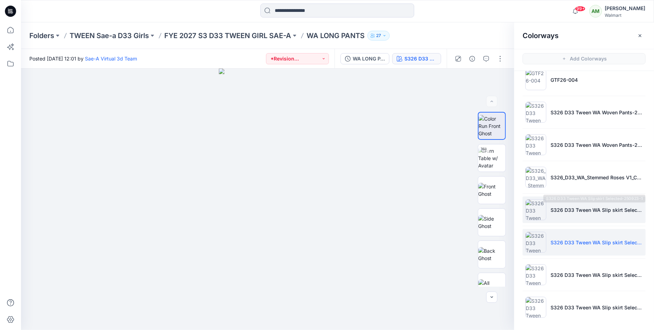
click at [569, 201] on li "S326 D33 Tween WA Slip skirt Selected-250923-1" at bounding box center [584, 210] width 123 height 27
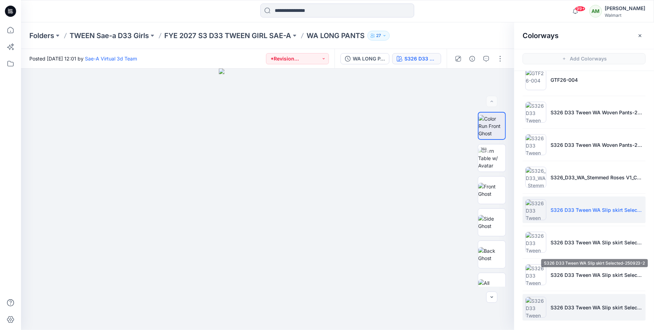
click at [559, 301] on li "S326 D33 Tween WA Slip skirt Selected-250923-2_OPT" at bounding box center [584, 307] width 123 height 27
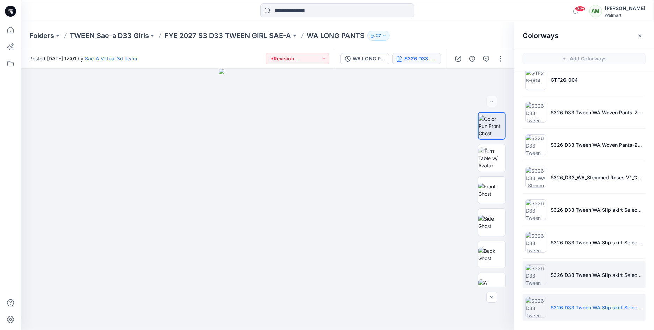
click at [571, 279] on li "S326 D33 Tween WA Slip skirt Selected-250923-2" at bounding box center [584, 275] width 123 height 27
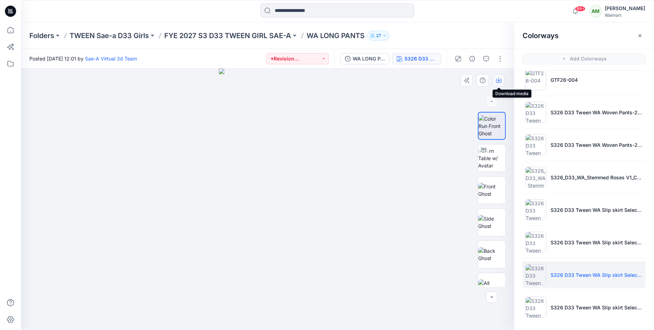
click at [500, 81] on icon "button" at bounding box center [499, 81] width 6 height 6
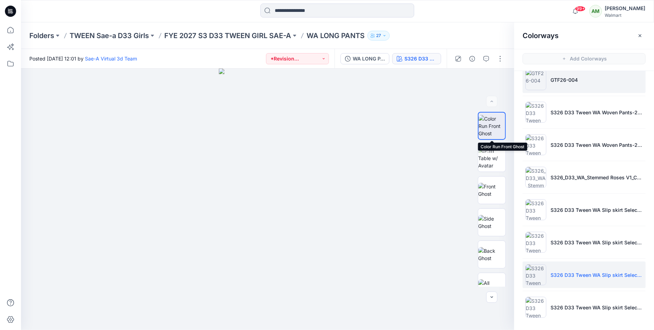
click at [558, 83] on li "GTF26-004" at bounding box center [584, 79] width 123 height 27
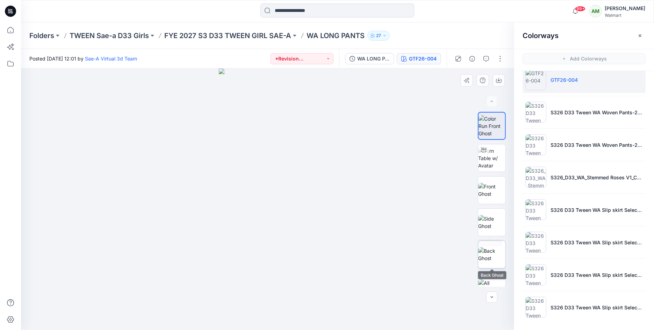
click at [491, 254] on img at bounding box center [491, 254] width 27 height 15
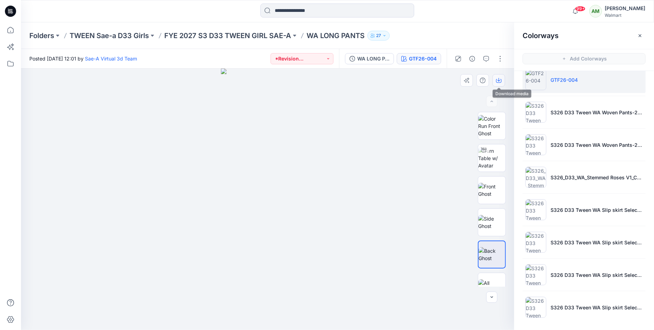
click at [503, 81] on button "button" at bounding box center [499, 80] width 13 height 13
click at [247, 37] on p "FYE 2027 S3 D33 TWEEN GIRL SAE-A" at bounding box center [227, 36] width 127 height 10
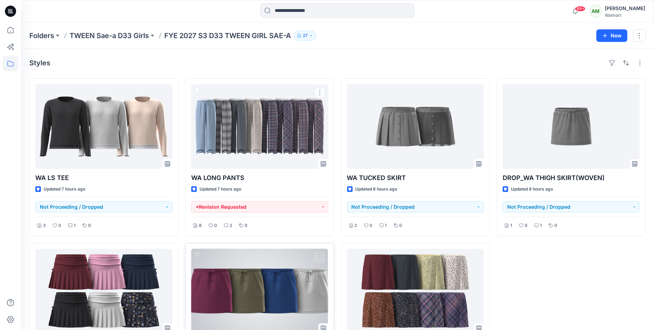
click at [241, 250] on div at bounding box center [259, 291] width 137 height 85
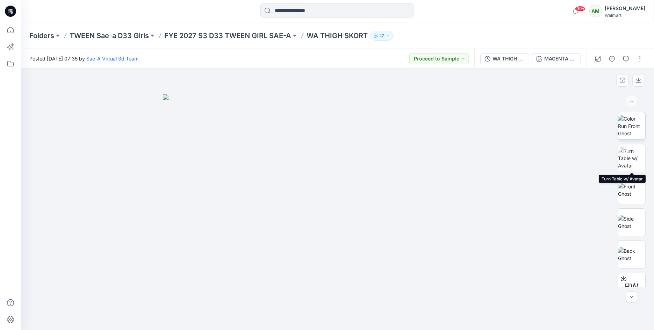
click at [636, 127] on img at bounding box center [631, 126] width 27 height 22
click at [641, 80] on icon "button" at bounding box center [639, 81] width 6 height 6
click at [560, 50] on div "WA THIGH SKORT_REV1_FULL COLORWAYS MAGENTA JEWEL" at bounding box center [531, 59] width 112 height 20
click at [560, 56] on div "MAGENTA JEWEL" at bounding box center [560, 59] width 32 height 8
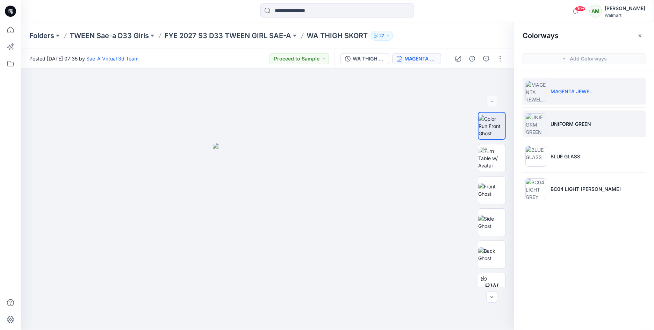
click at [572, 129] on li "UNIFORM GREEN" at bounding box center [584, 123] width 123 height 27
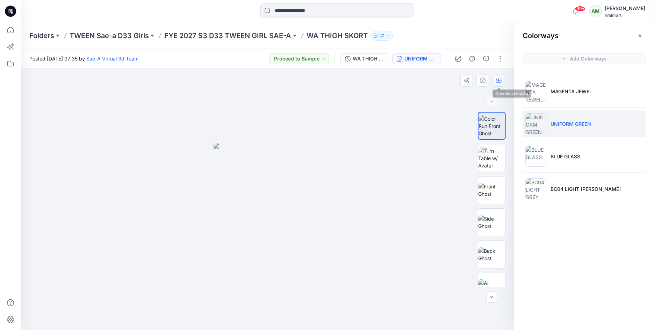
click at [500, 80] on icon "button" at bounding box center [499, 79] width 3 height 3
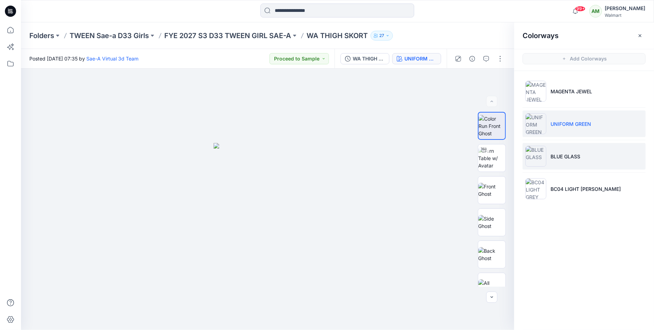
click at [563, 157] on p "BLUE GLASS" at bounding box center [566, 156] width 30 height 7
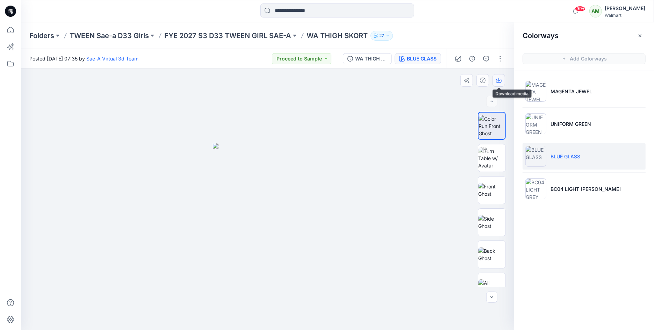
click at [499, 80] on icon "button" at bounding box center [499, 81] width 6 height 6
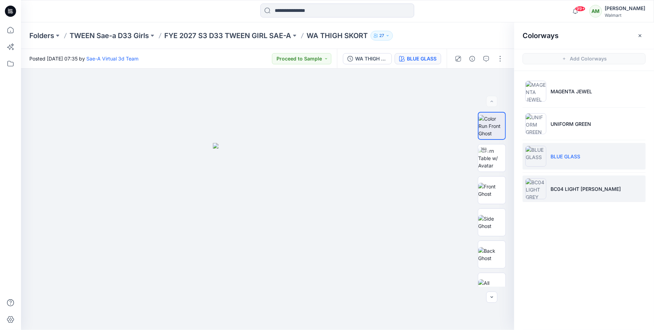
click at [570, 186] on p "BC04 LIGHT [PERSON_NAME]" at bounding box center [586, 188] width 70 height 7
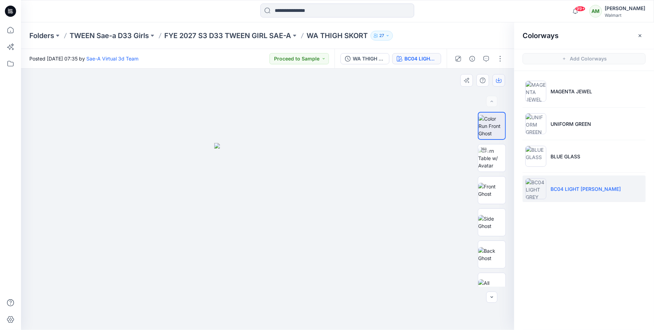
click at [500, 78] on icon "button" at bounding box center [499, 81] width 6 height 6
click at [495, 247] on img at bounding box center [491, 254] width 27 height 15
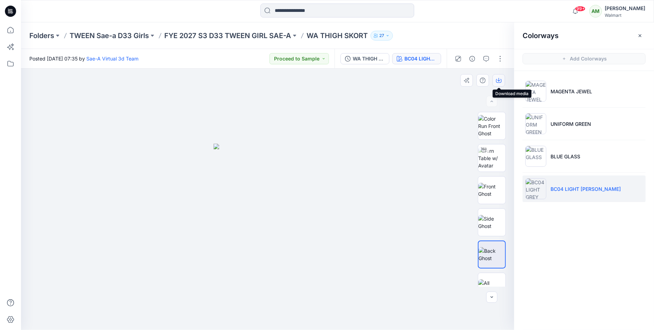
click at [498, 78] on icon "button" at bounding box center [499, 81] width 6 height 6
click at [10, 63] on icon at bounding box center [10, 63] width 15 height 15
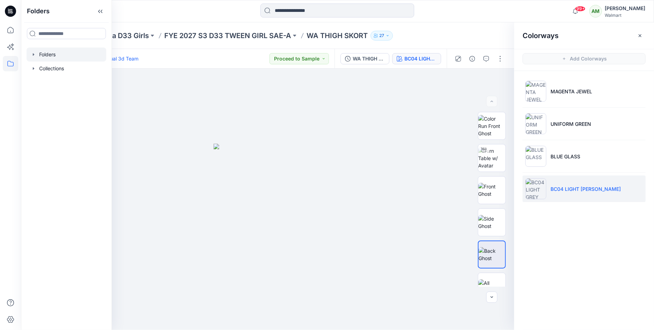
click at [33, 53] on icon "button" at bounding box center [34, 55] width 6 height 6
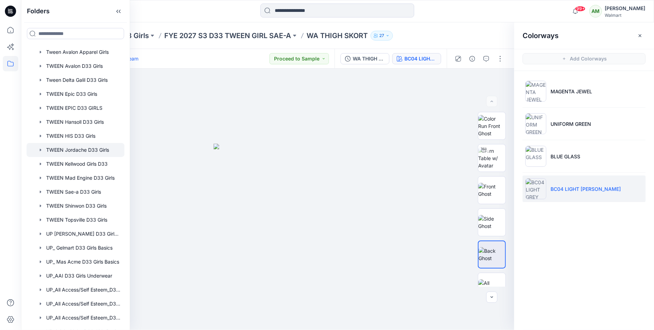
scroll to position [23, 0]
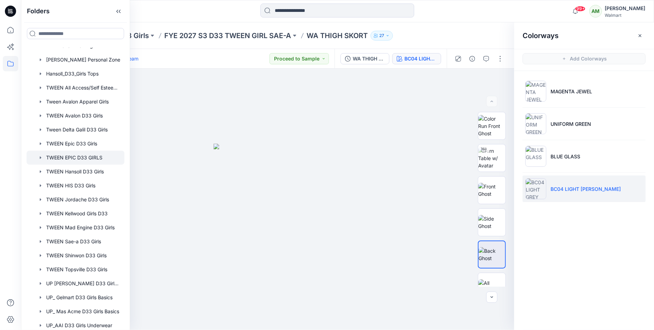
click at [76, 157] on div at bounding box center [76, 158] width 98 height 14
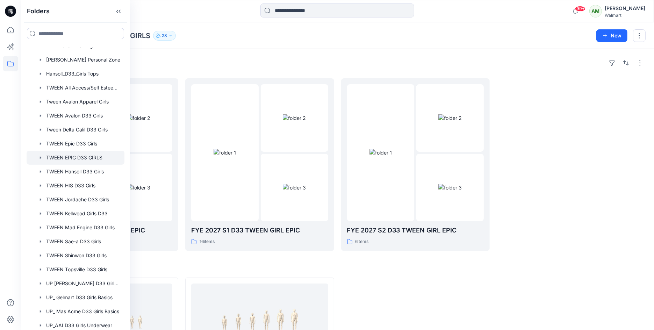
click at [255, 68] on div "Folders FYE 2027 S3 D33 TWEEN GIRL EPIC 8 items FYE 2027 S1 D33 TWEEN GIRL EPIC…" at bounding box center [337, 246] width 633 height 395
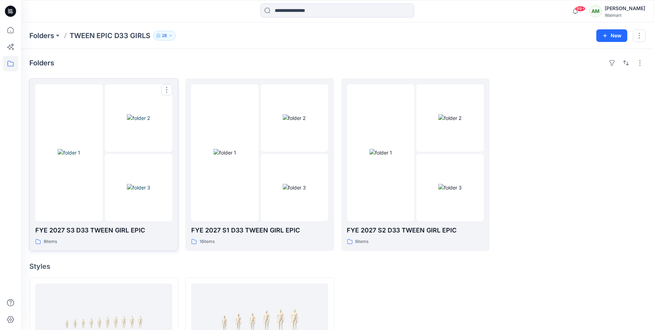
click at [127, 122] on img at bounding box center [138, 117] width 23 height 7
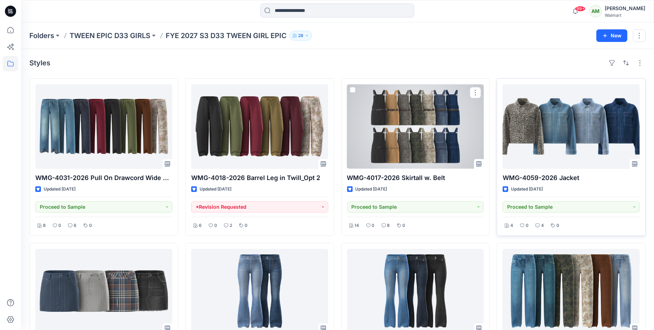
click at [543, 119] on div at bounding box center [571, 126] width 137 height 85
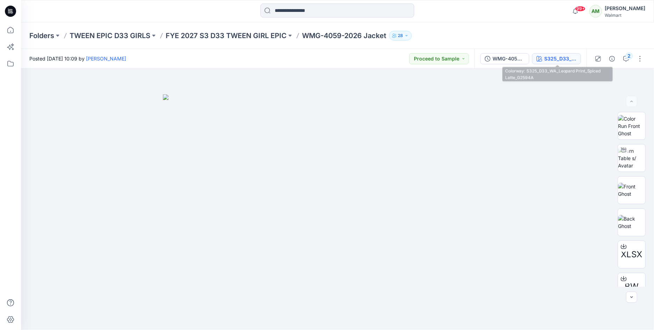
click at [569, 57] on div "S325_D33_WA_Leopard Print_Spiced Latte_G2594A" at bounding box center [560, 59] width 32 height 8
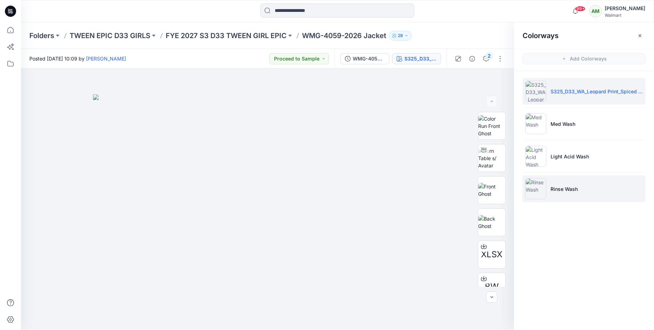
click at [569, 188] on p "Rinse Wash" at bounding box center [564, 188] width 27 height 7
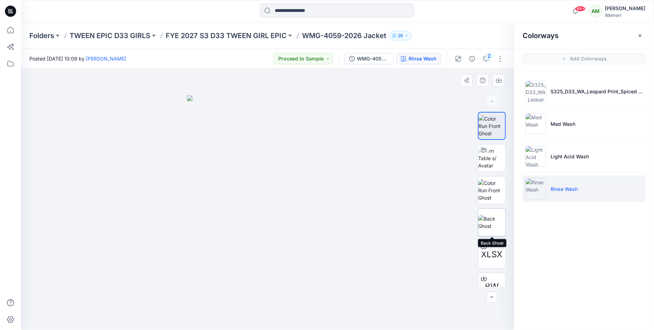
click at [491, 224] on img at bounding box center [491, 222] width 27 height 15
click at [500, 83] on button "button" at bounding box center [499, 80] width 13 height 13
click at [12, 63] on icon at bounding box center [10, 63] width 15 height 15
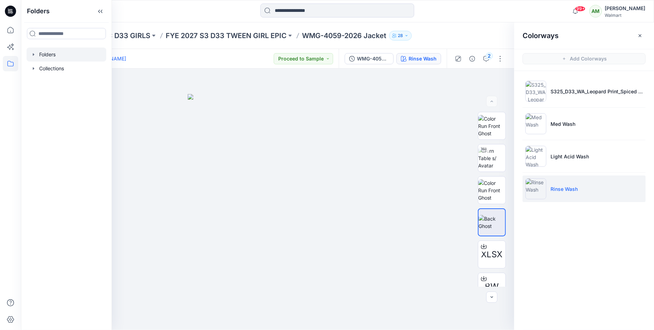
click at [32, 57] on icon "button" at bounding box center [34, 55] width 6 height 6
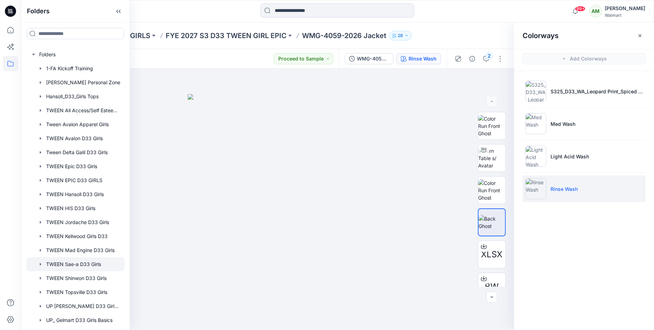
click at [64, 261] on div at bounding box center [76, 264] width 98 height 14
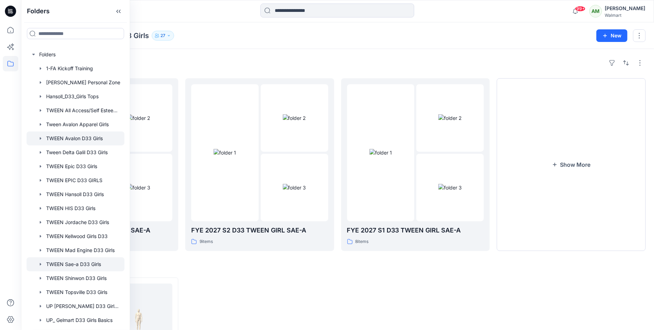
click at [106, 131] on div at bounding box center [76, 138] width 98 height 14
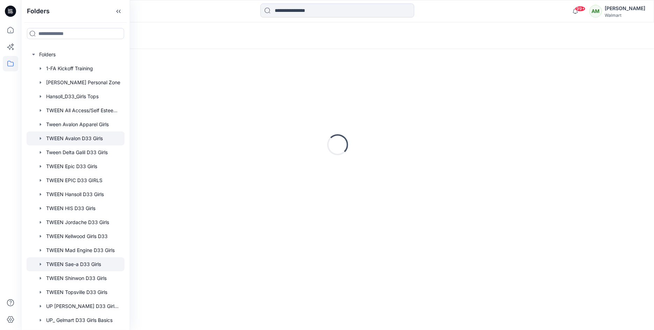
click at [82, 265] on div at bounding box center [76, 264] width 98 height 14
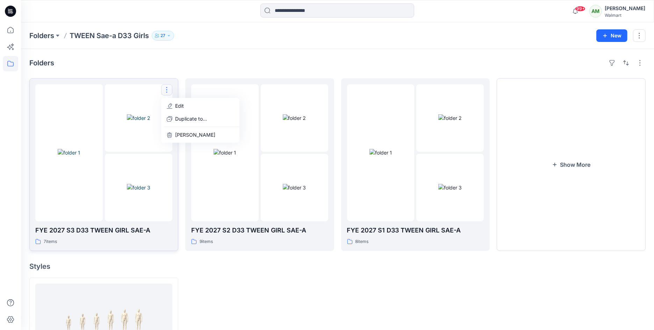
click at [144, 122] on img at bounding box center [138, 117] width 23 height 7
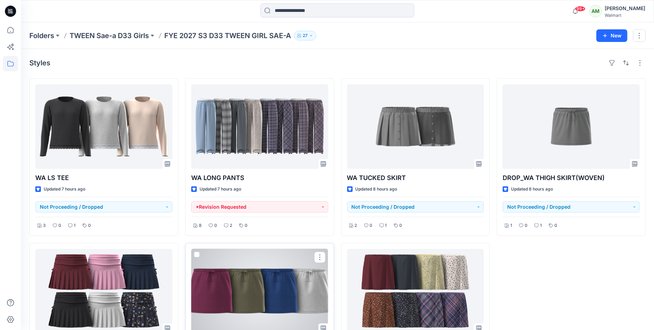
click at [273, 279] on div at bounding box center [259, 291] width 137 height 85
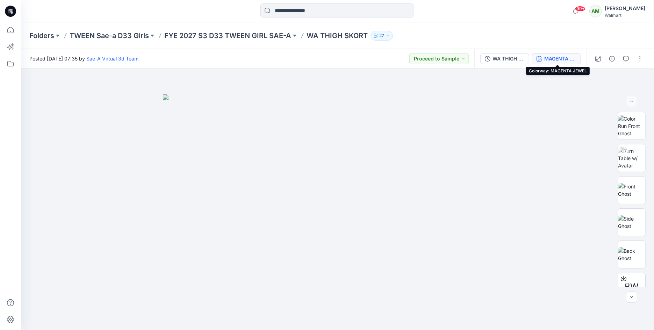
click at [562, 59] on div "MAGENTA JEWEL" at bounding box center [560, 59] width 32 height 8
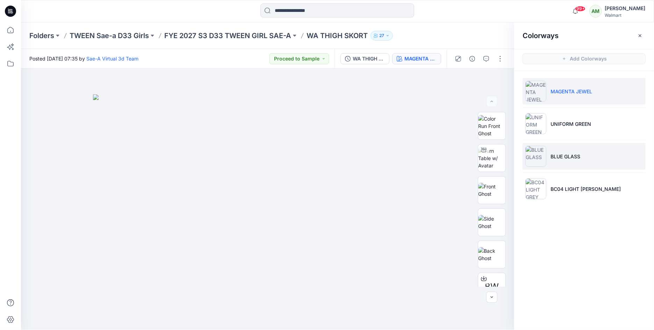
click at [572, 153] on p "BLUE GLASS" at bounding box center [566, 156] width 30 height 7
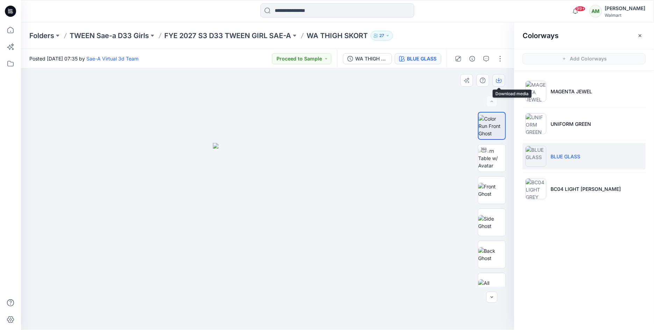
click at [502, 79] on button "button" at bounding box center [499, 80] width 13 height 13
